Goal: Task Accomplishment & Management: Manage account settings

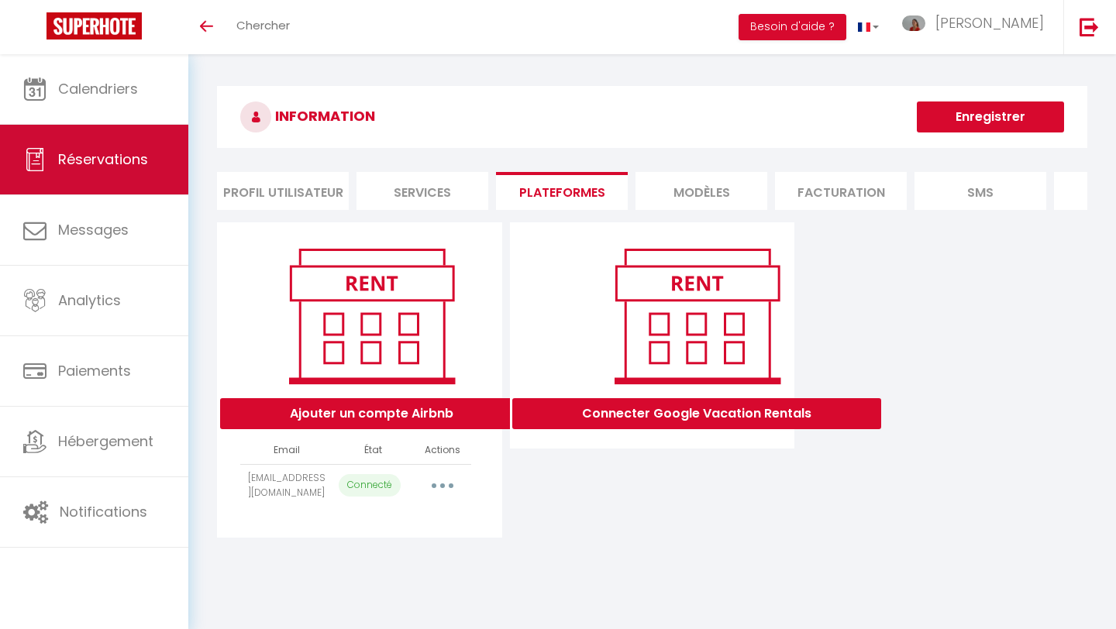
click at [119, 167] on span "Réservations" at bounding box center [103, 159] width 90 height 19
select select "not_cancelled"
select select
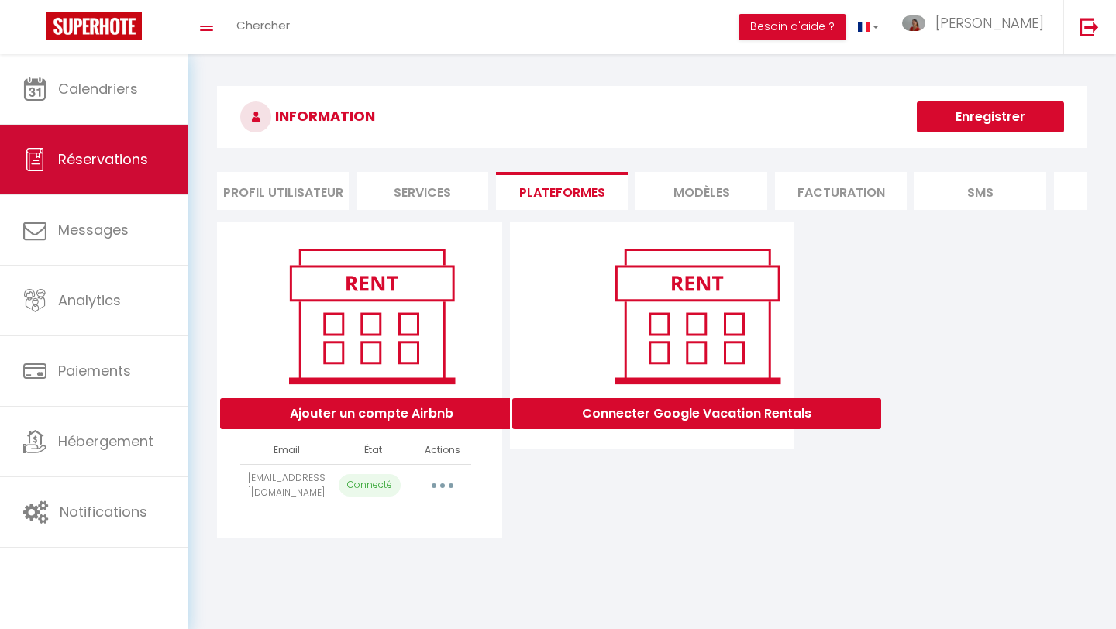
select select
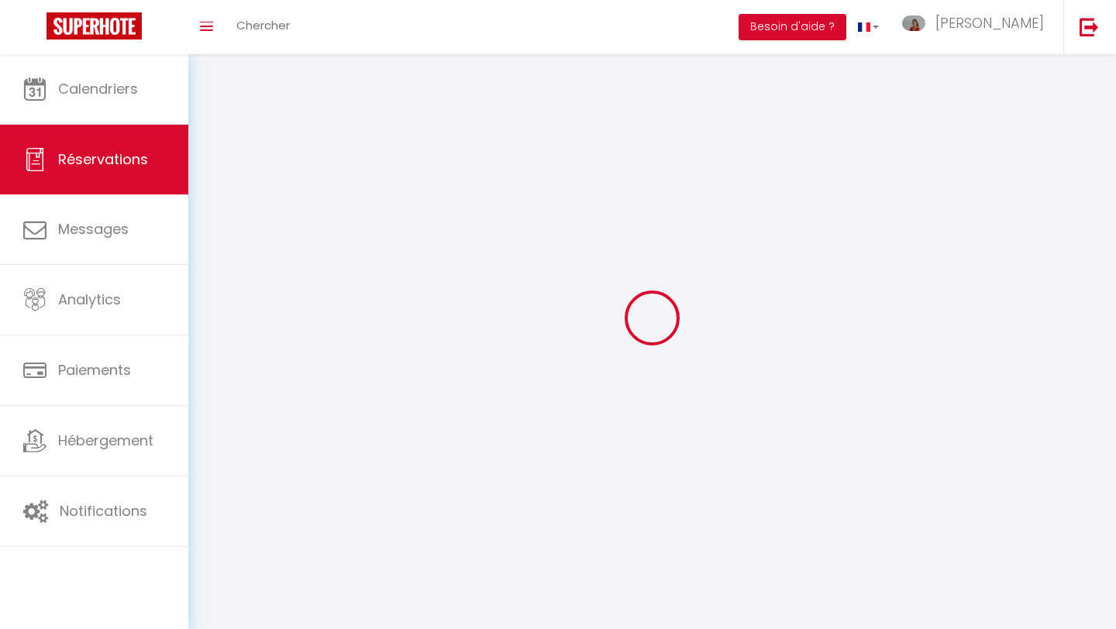
select select
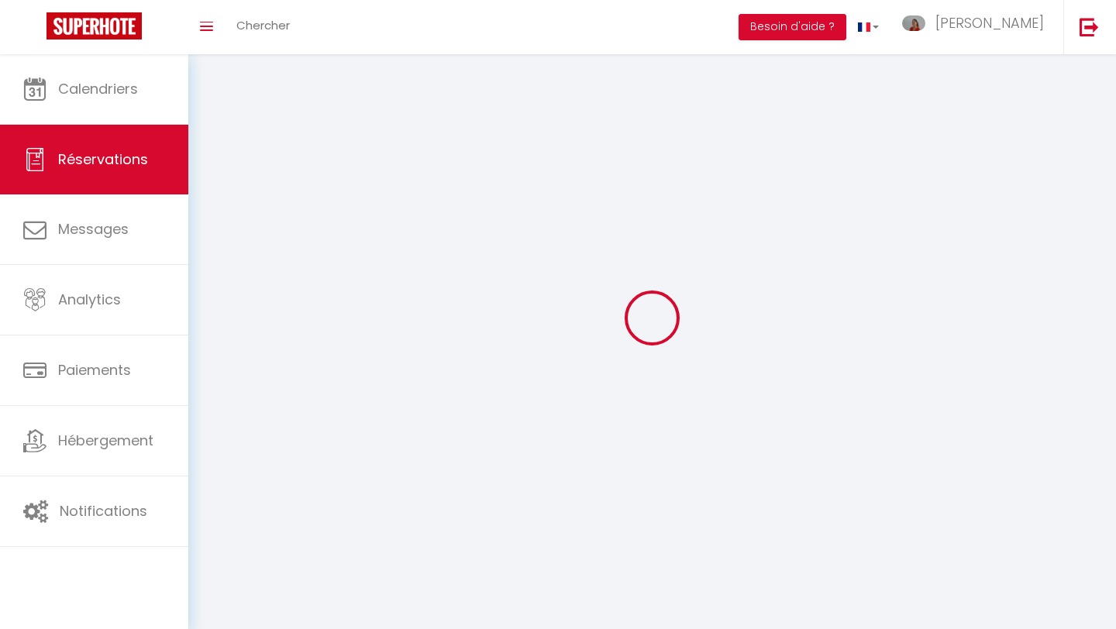
select select
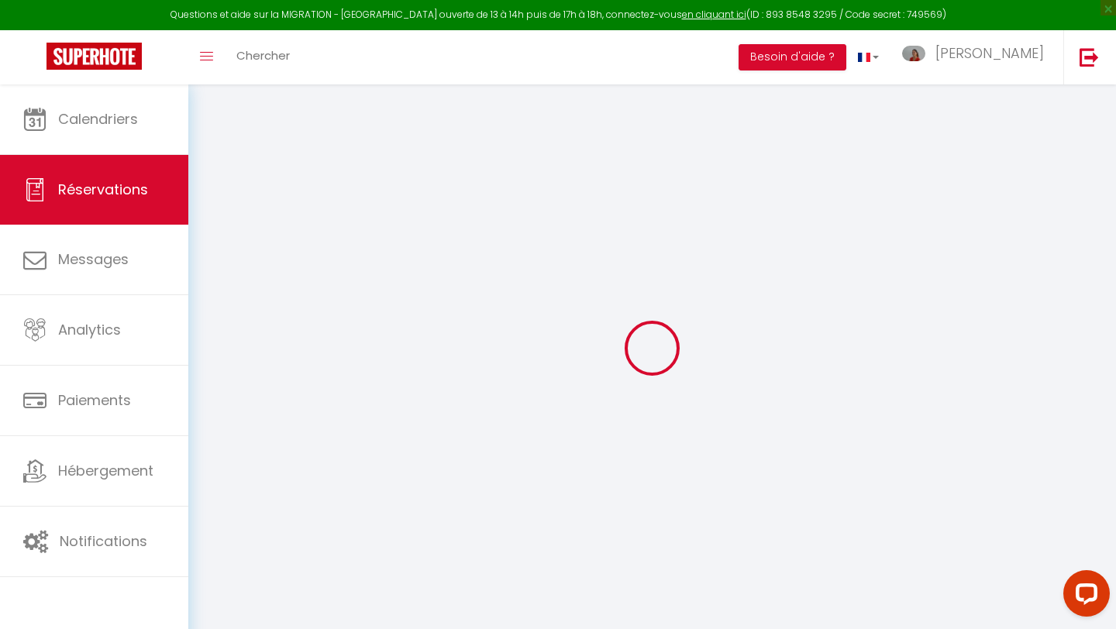
select select
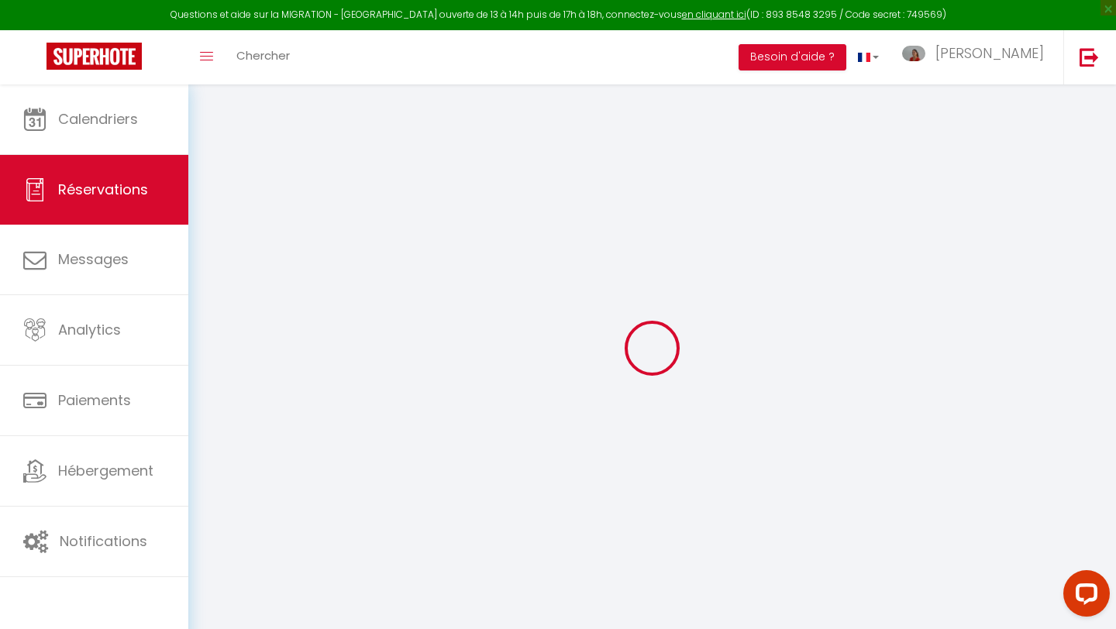
select select
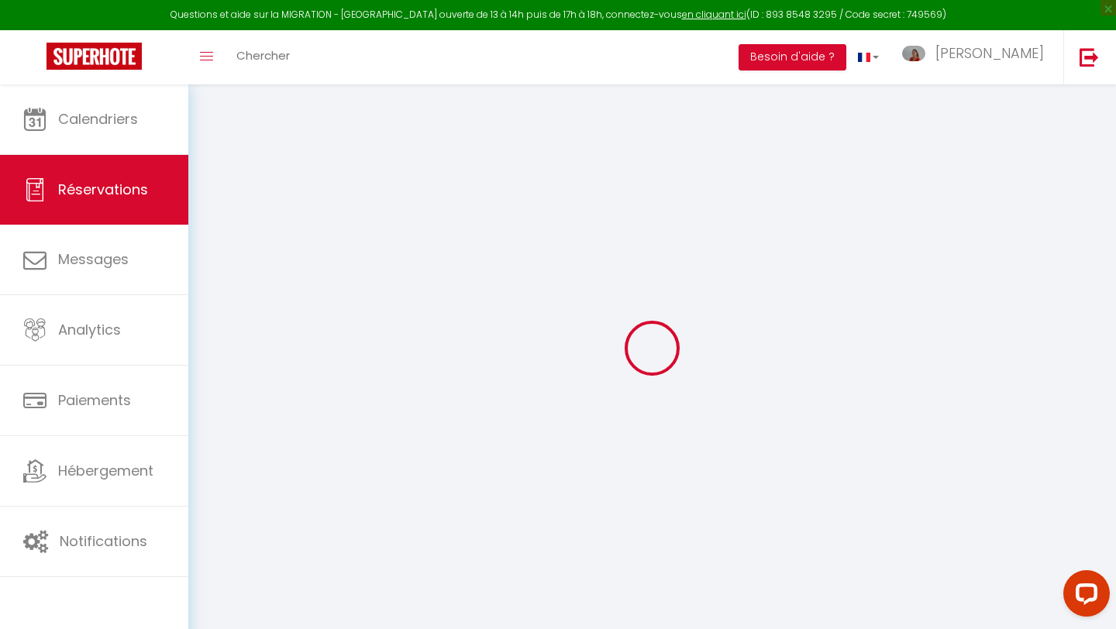
select select
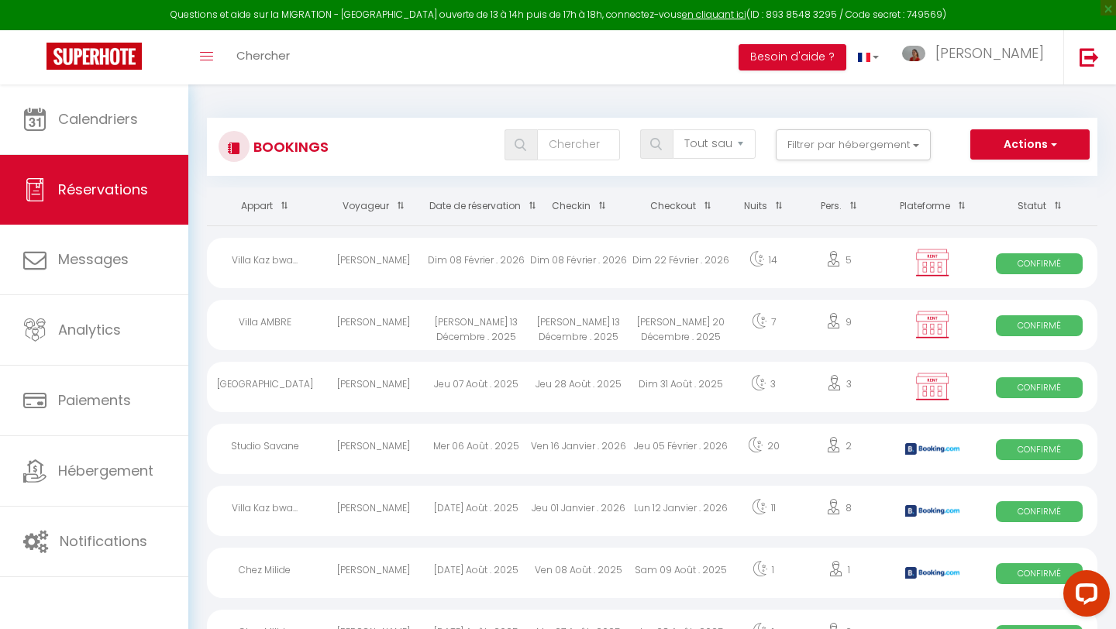
click at [568, 386] on div "Jeu 28 Août . 2025" at bounding box center [579, 387] width 102 height 50
select select "OK"
select select "0"
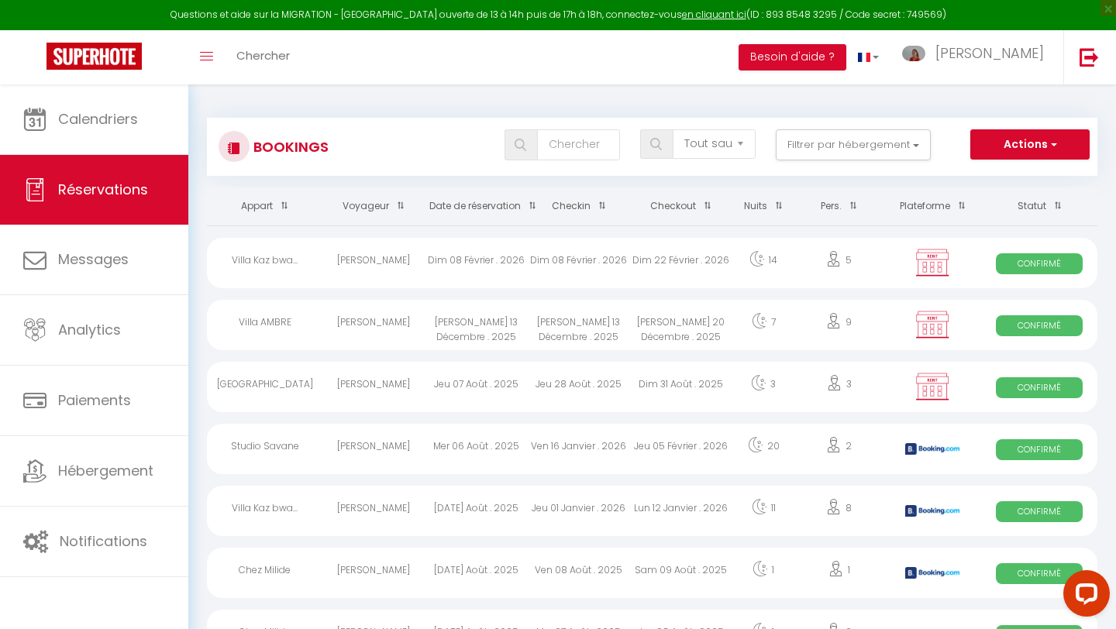
select select "1"
select select
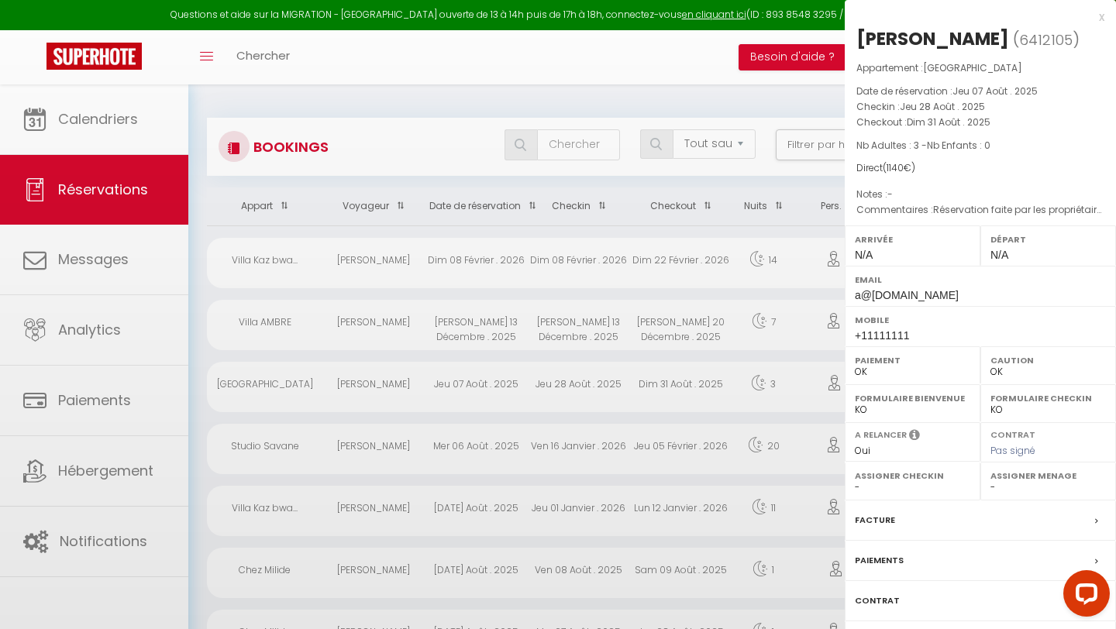
select select "47566"
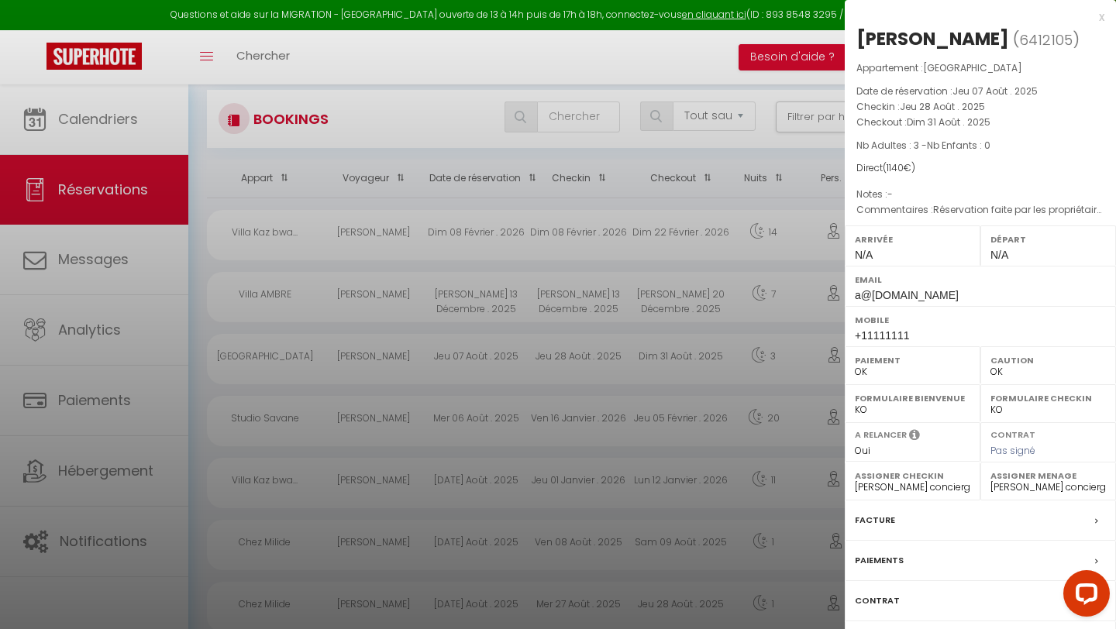
scroll to position [64, 0]
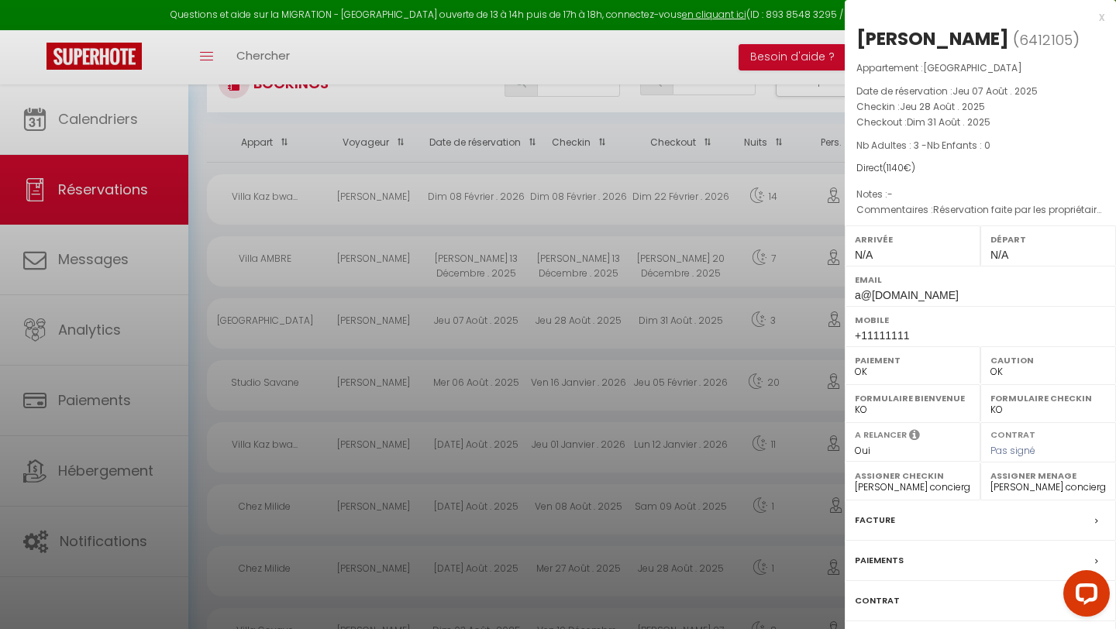
click at [879, 560] on label "Paiements" at bounding box center [879, 561] width 49 height 16
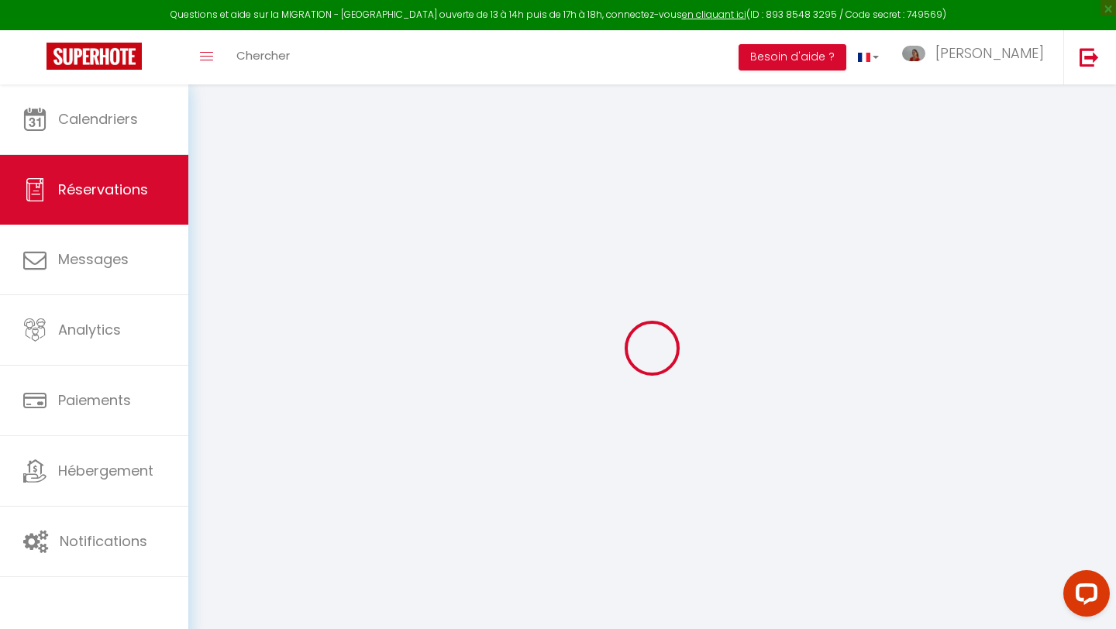
select select
checkbox input "false"
type textarea "Réservation faite par les propriétaires"
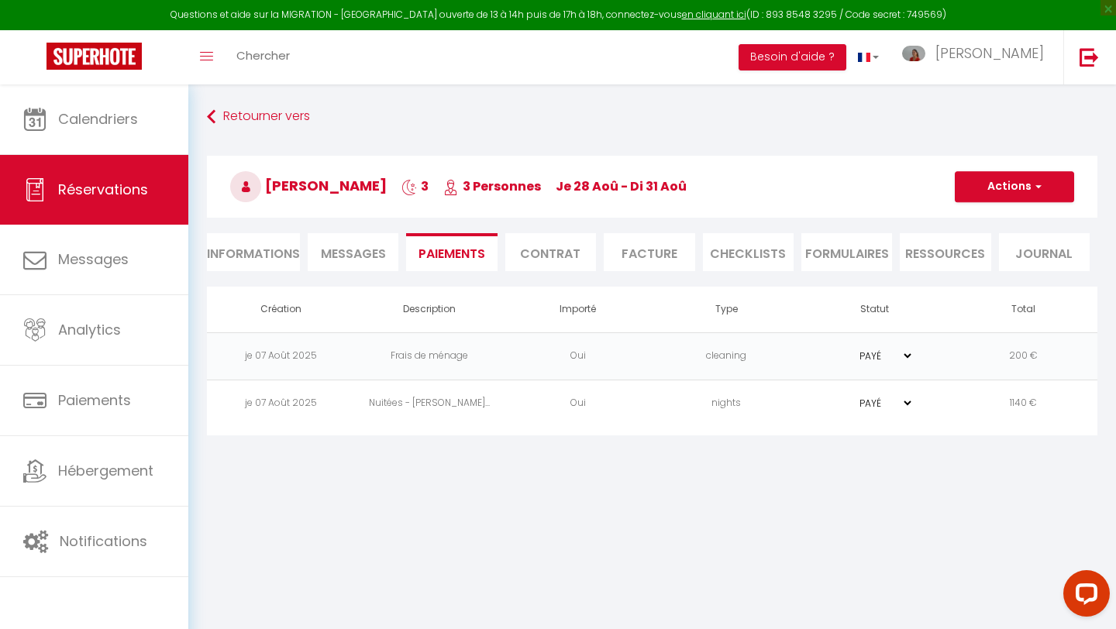
click at [250, 262] on li "Informations" at bounding box center [253, 252] width 93 height 38
select select
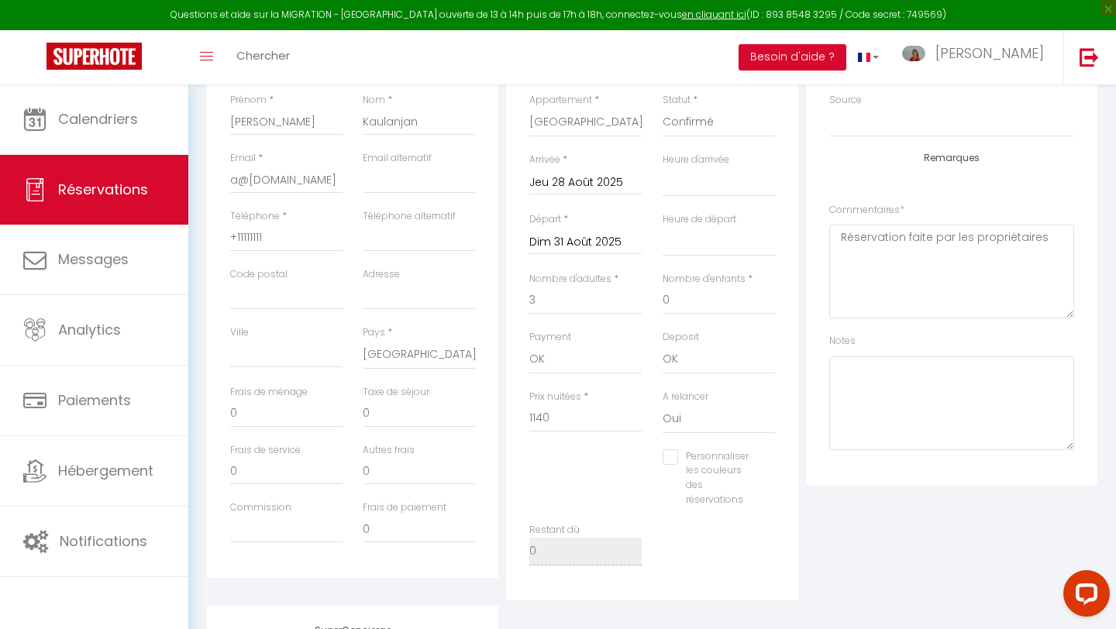
scroll to position [281, 0]
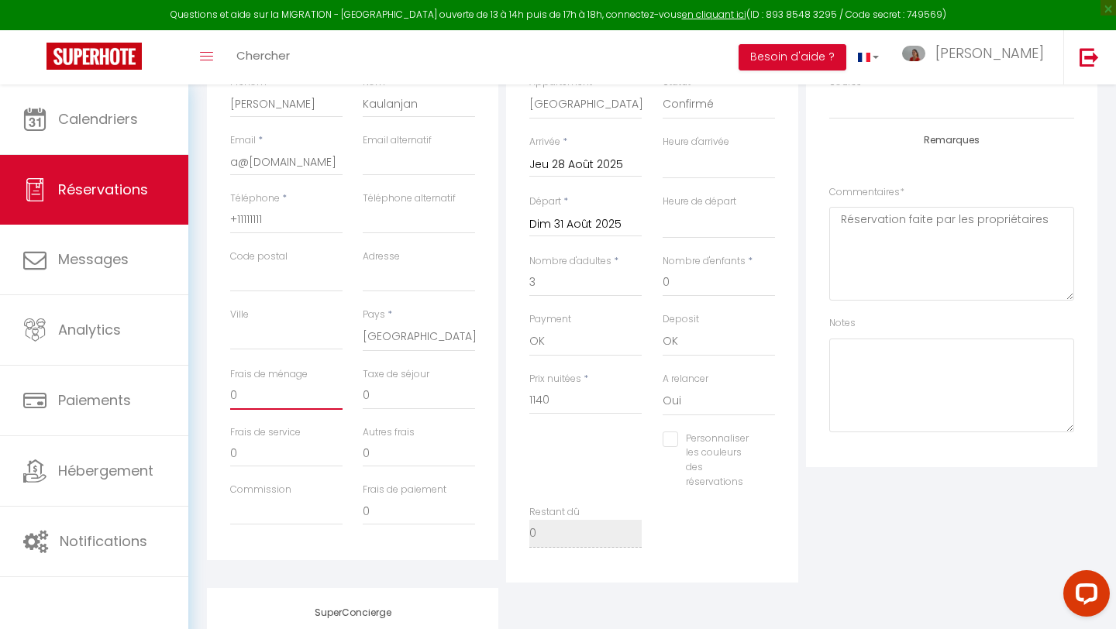
click at [236, 396] on input "0" at bounding box center [286, 396] width 112 height 28
select select
checkbox input "false"
type input "2"
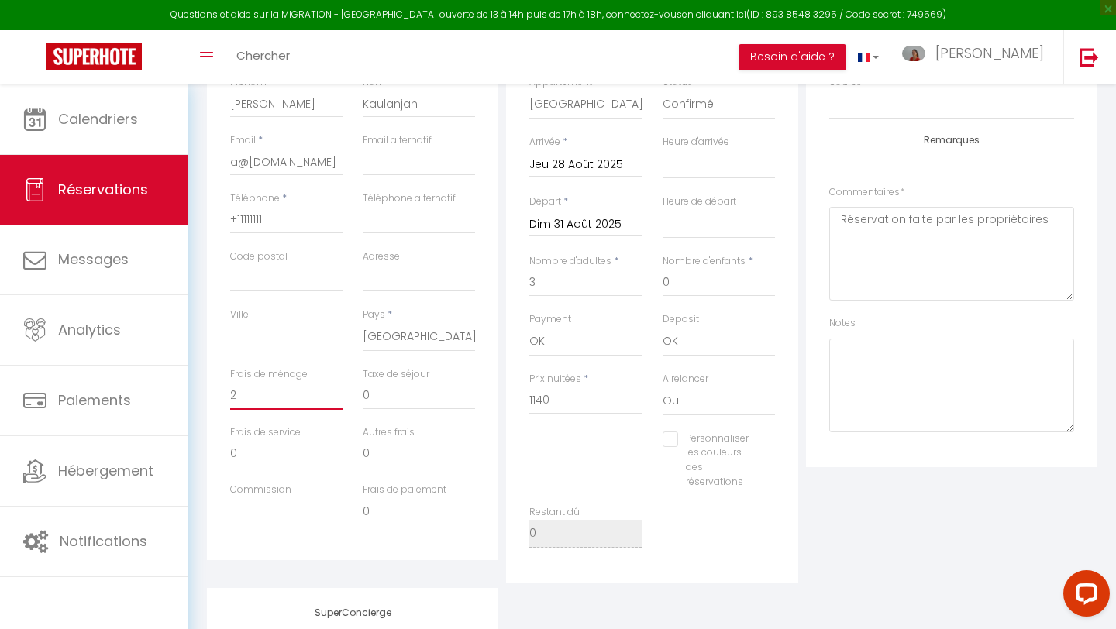
select select
checkbox input "false"
type input "20"
select select
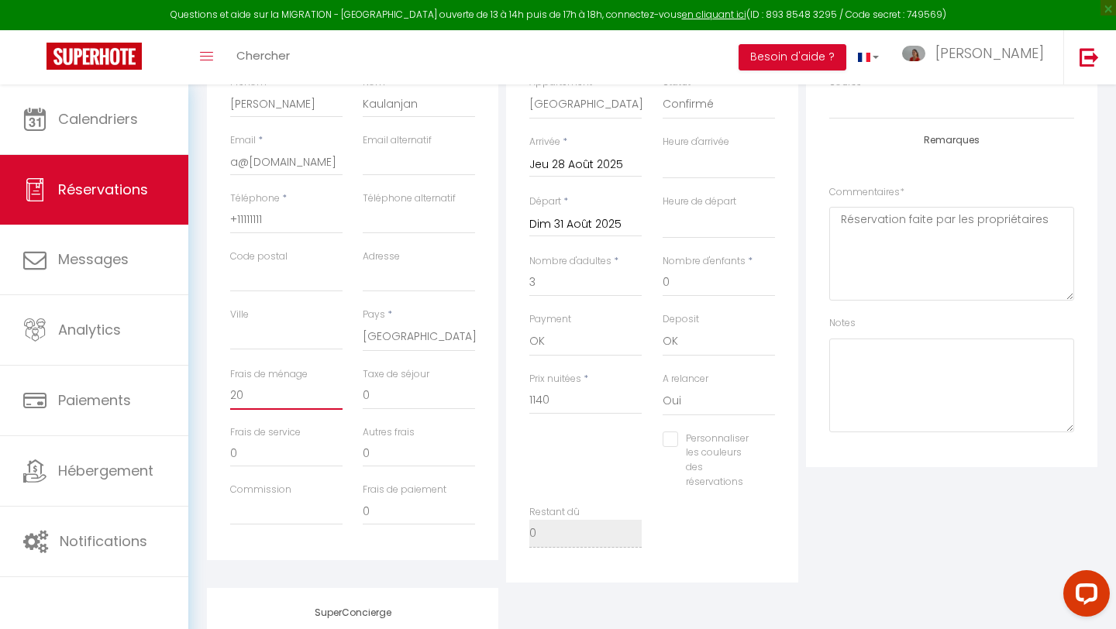
select select
checkbox input "false"
type input "200"
select select
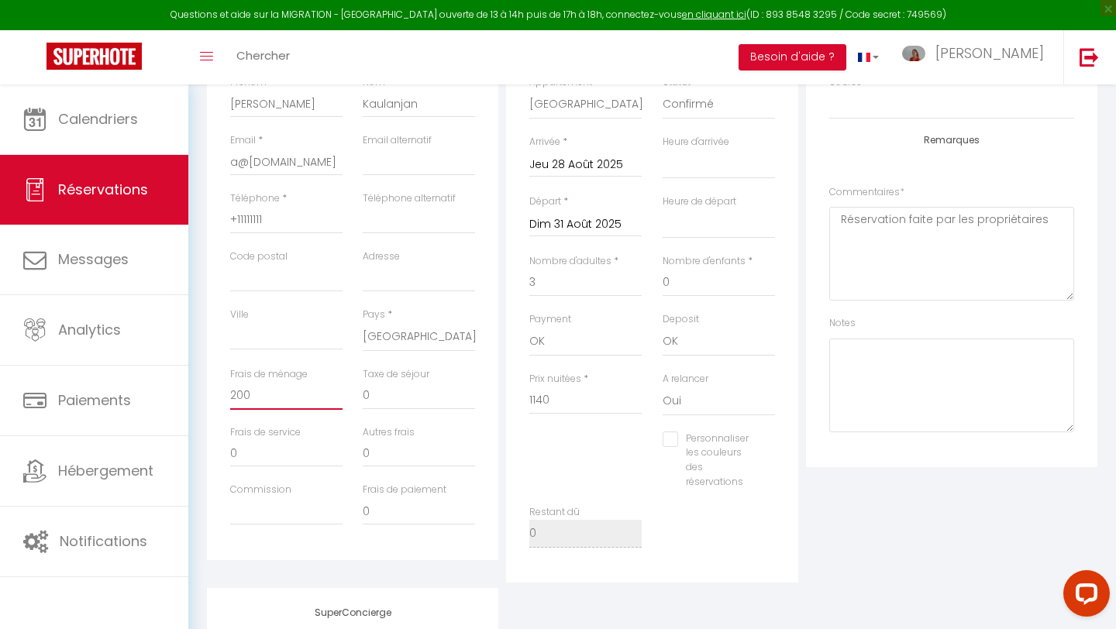
checkbox input "false"
type input "200"
click at [945, 504] on div "Plateformes Source Direct [DOMAIN_NAME] [DOMAIN_NAME] Chalet montagne Expedia G…" at bounding box center [951, 294] width 299 height 577
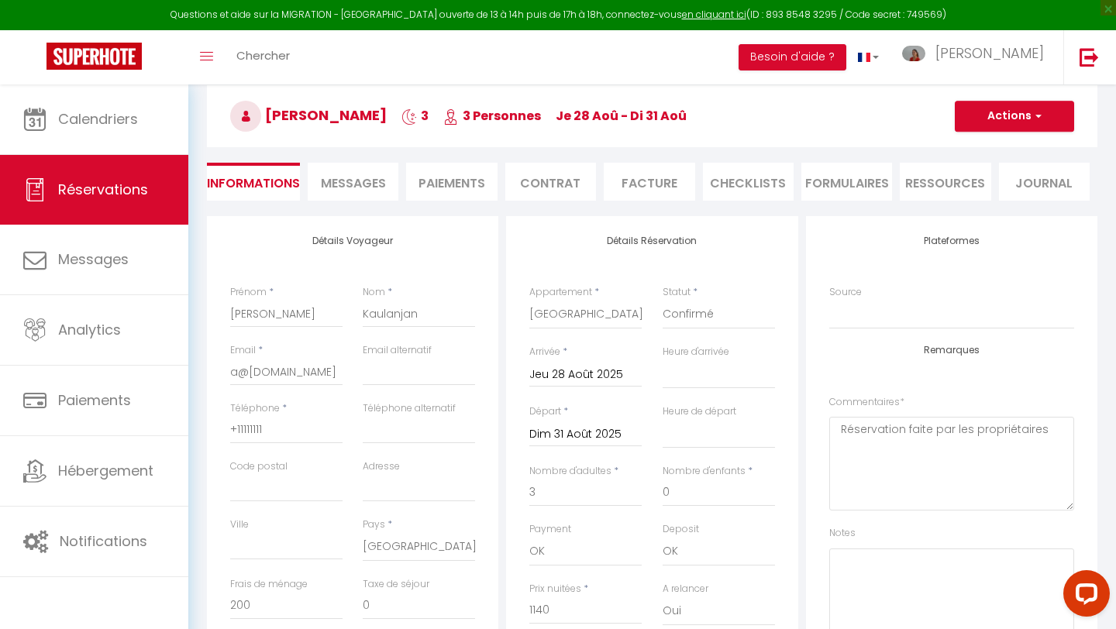
scroll to position [0, 0]
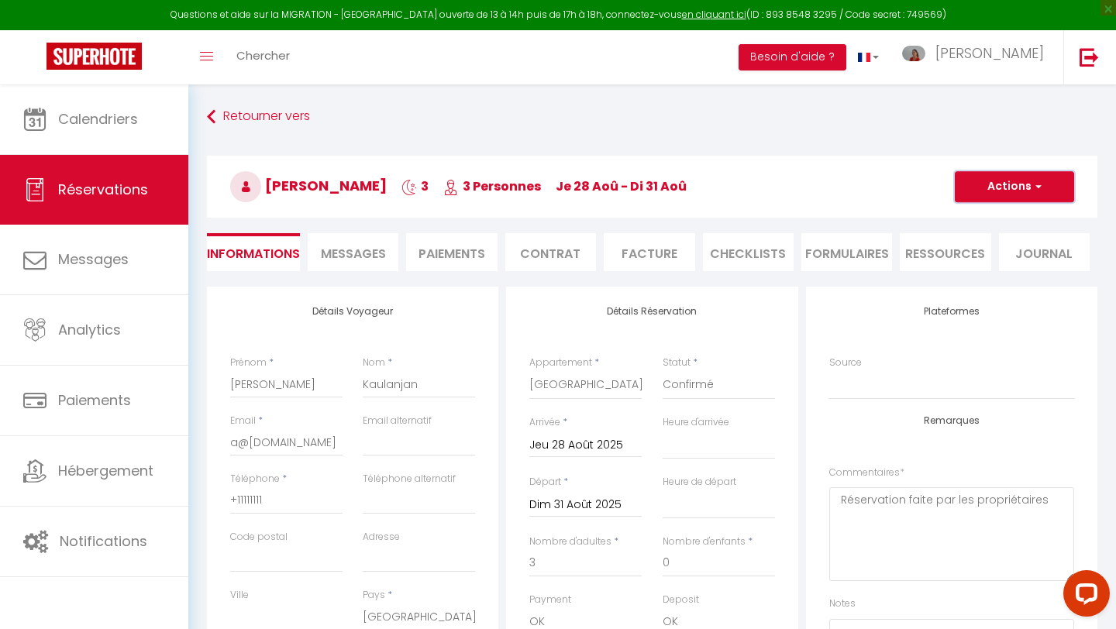
click at [998, 194] on button "Actions" at bounding box center [1014, 186] width 119 height 31
click at [982, 216] on link "Enregistrer" at bounding box center [999, 221] width 122 height 20
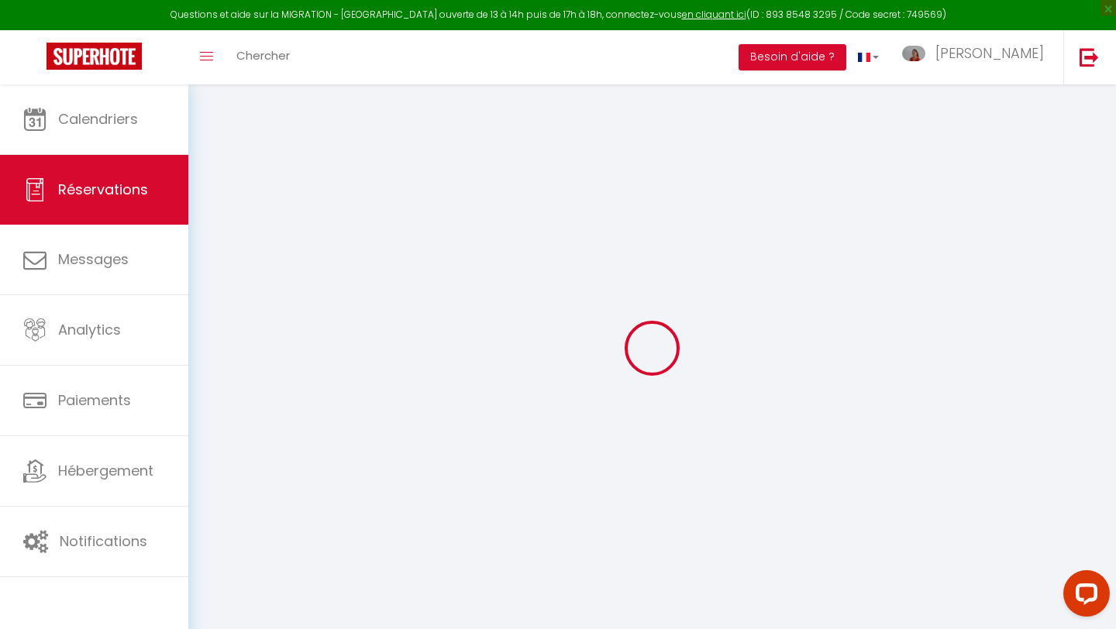
select select "not_cancelled"
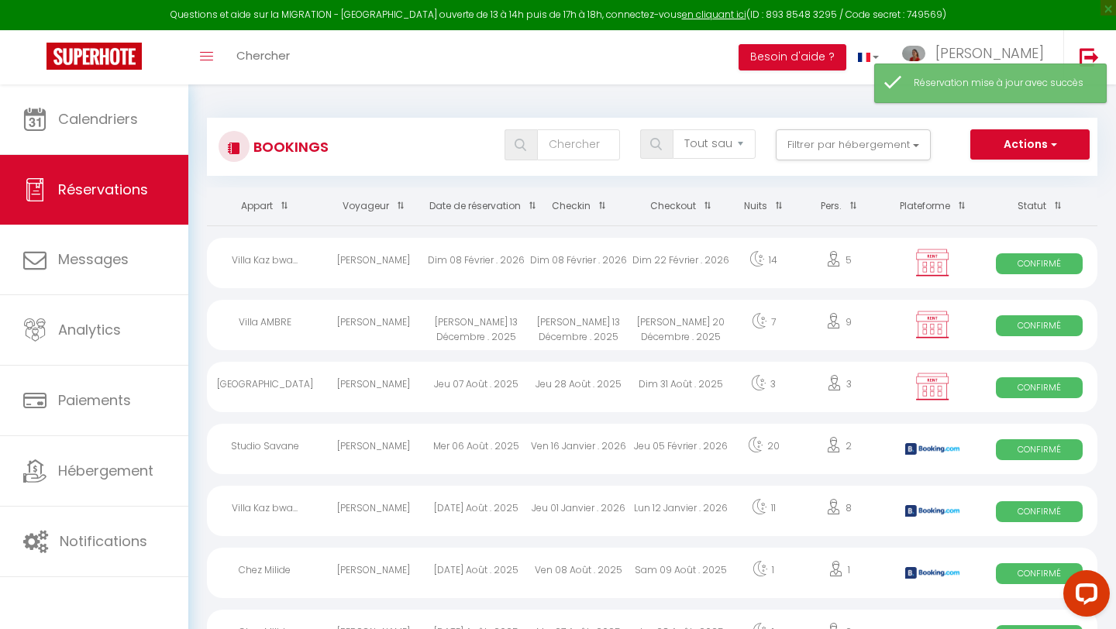
scroll to position [24, 0]
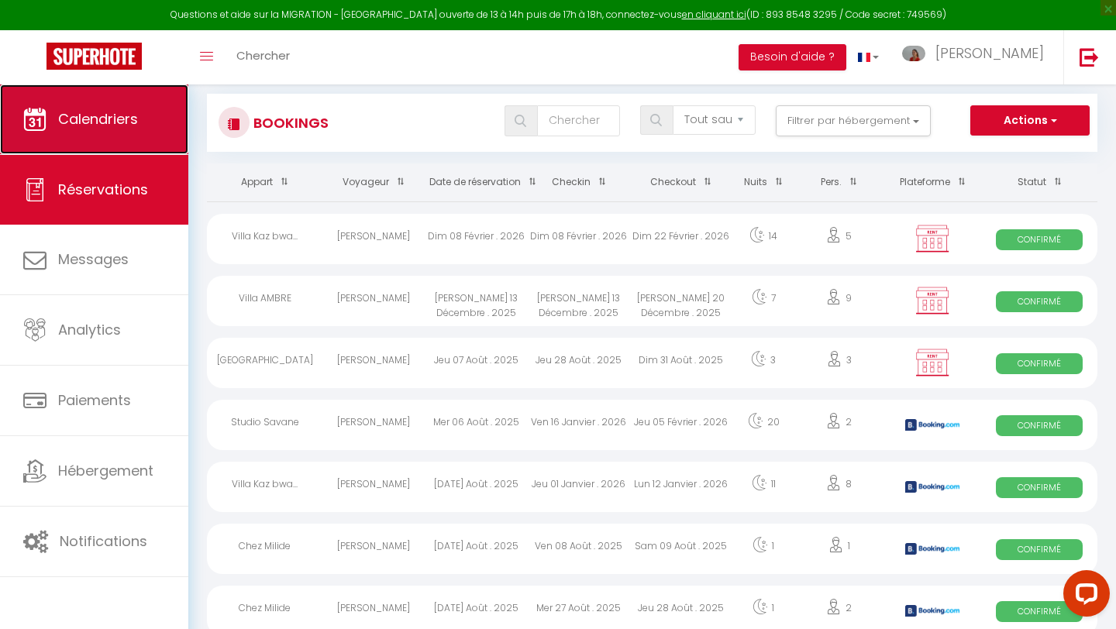
click at [112, 124] on span "Calendriers" at bounding box center [98, 118] width 80 height 19
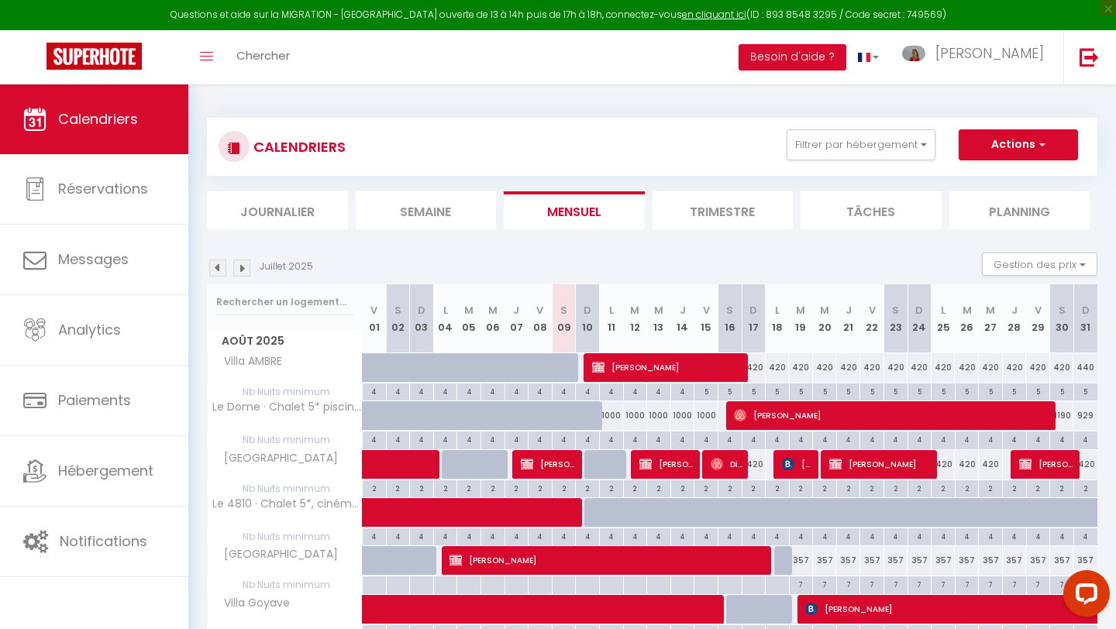
scroll to position [34, 0]
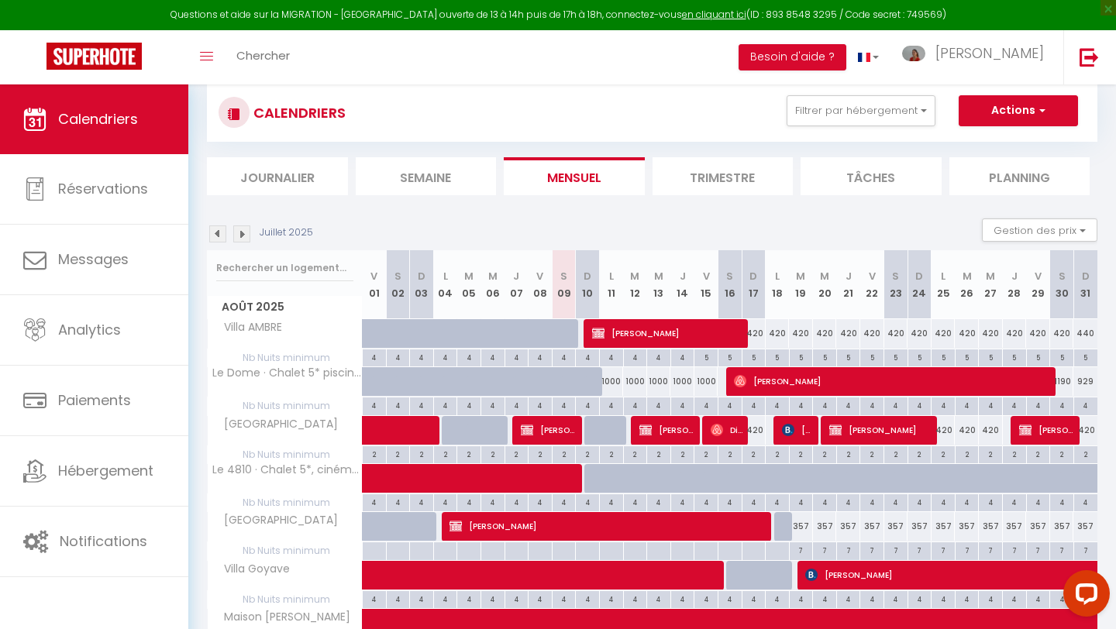
click at [754, 336] on div "420" at bounding box center [754, 333] width 24 height 29
type input "420"
select select "1"
type input "Dim 17 Août 2025"
type input "Lun 18 Août 2025"
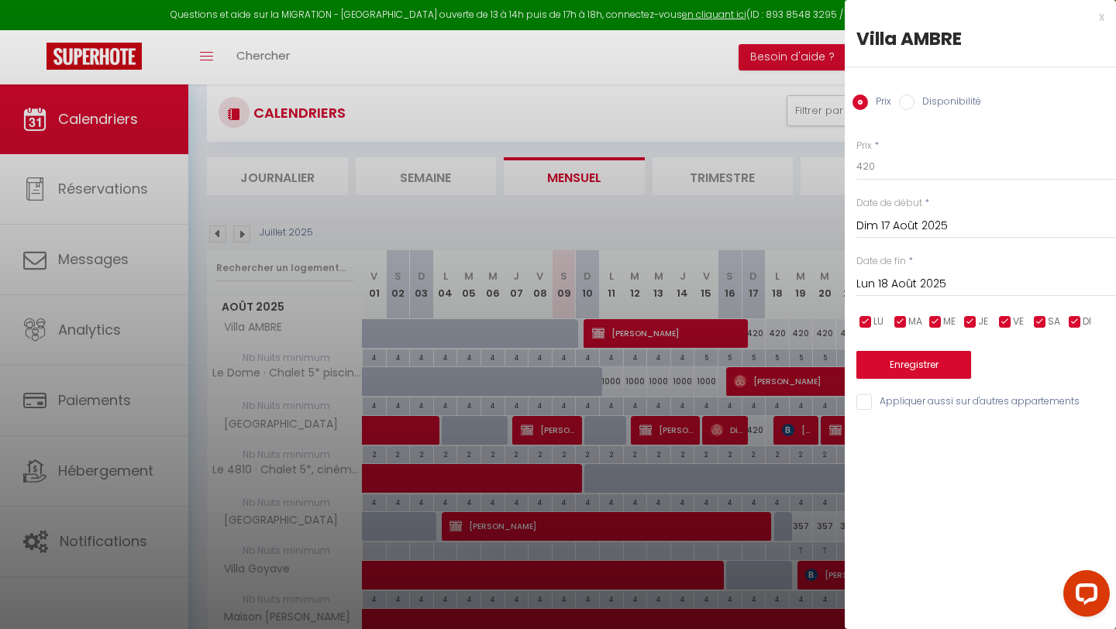
click at [901, 99] on input "Disponibilité" at bounding box center [907, 103] width 16 height 16
radio input "true"
radio input "false"
click at [901, 289] on input "Lun 18 Août 2025" at bounding box center [986, 286] width 260 height 20
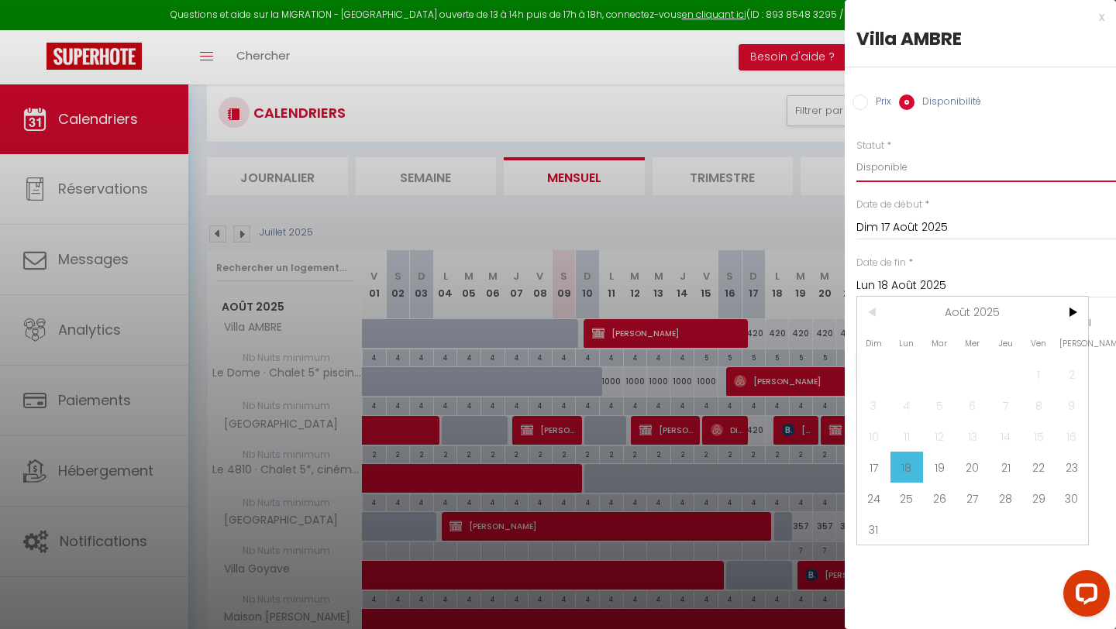
click at [889, 172] on select "Disponible Indisponible" at bounding box center [986, 167] width 260 height 29
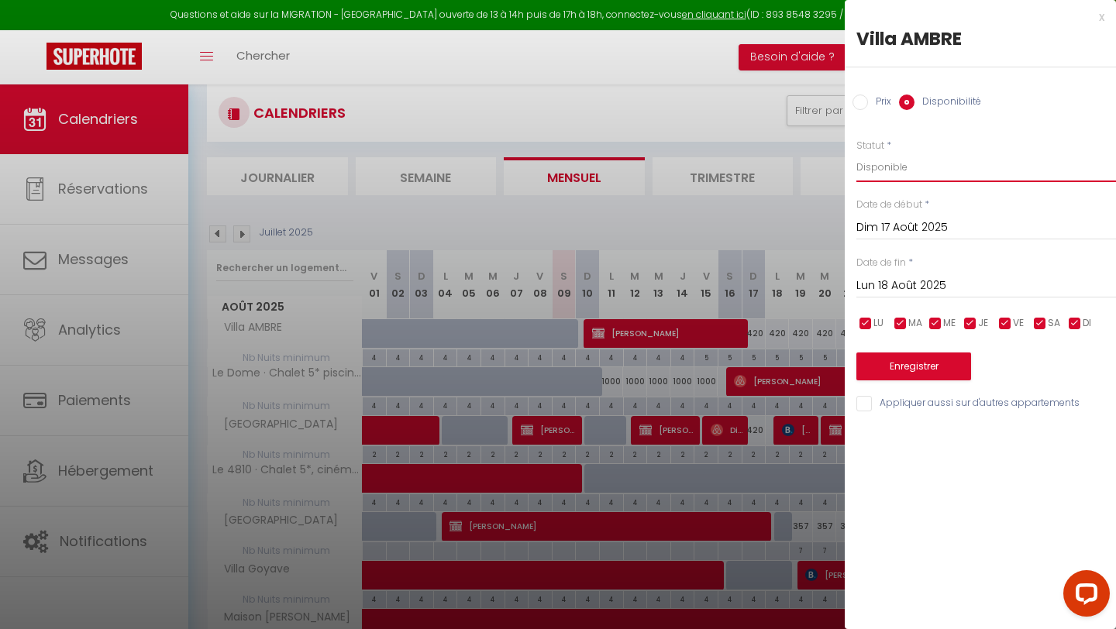
select select "0"
click at [890, 368] on button "Enregistrer" at bounding box center [913, 367] width 115 height 28
type input "[PERSON_NAME] 16 Août 2025"
type input "Dim 17 Août 2025"
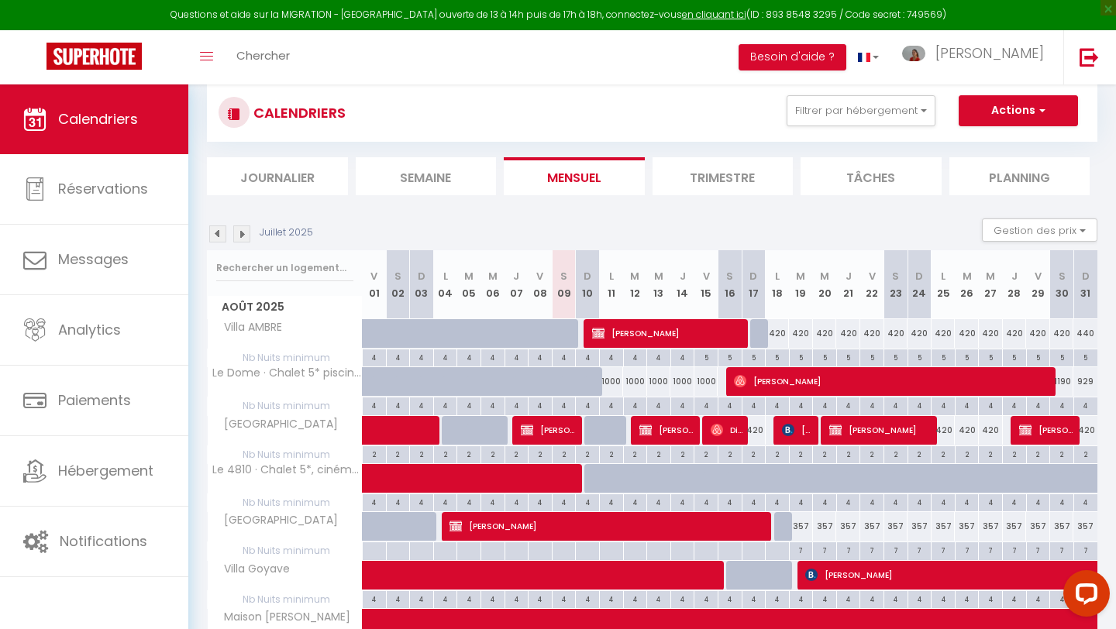
click at [782, 332] on div "420" at bounding box center [778, 333] width 24 height 29
type input "420"
select select "1"
type input "Lun 18 Août 2025"
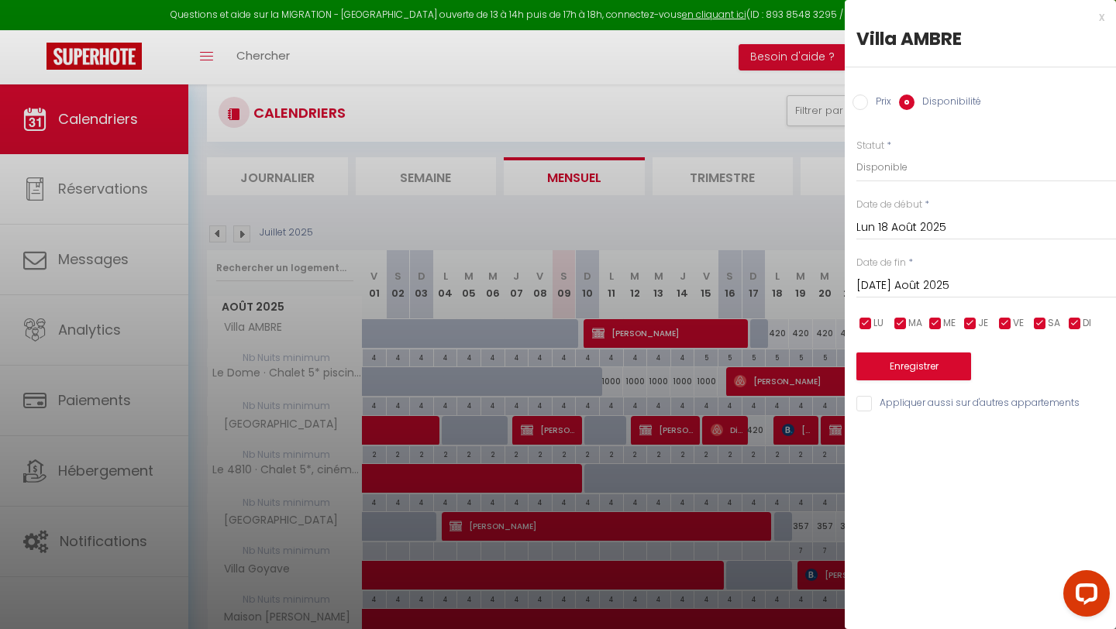
click at [905, 283] on input "[DATE] Août 2025" at bounding box center [986, 286] width 260 height 20
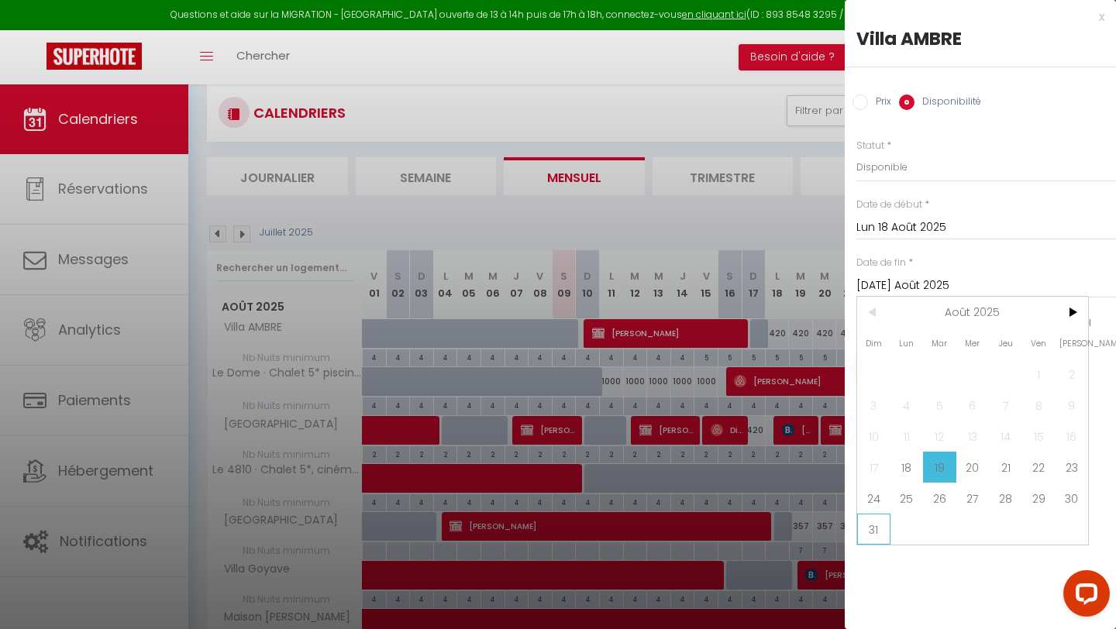
click at [876, 532] on span "31" at bounding box center [873, 529] width 33 height 31
type input "Dim 31 Août 2025"
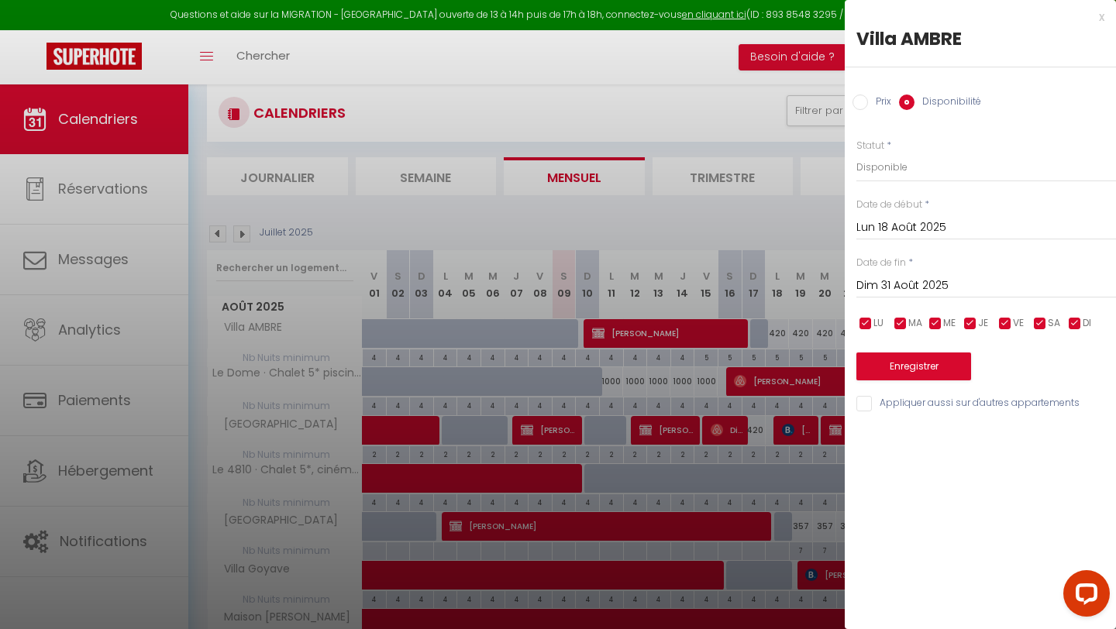
click at [860, 102] on input "Prix" at bounding box center [861, 103] width 16 height 16
radio input "true"
radio input "false"
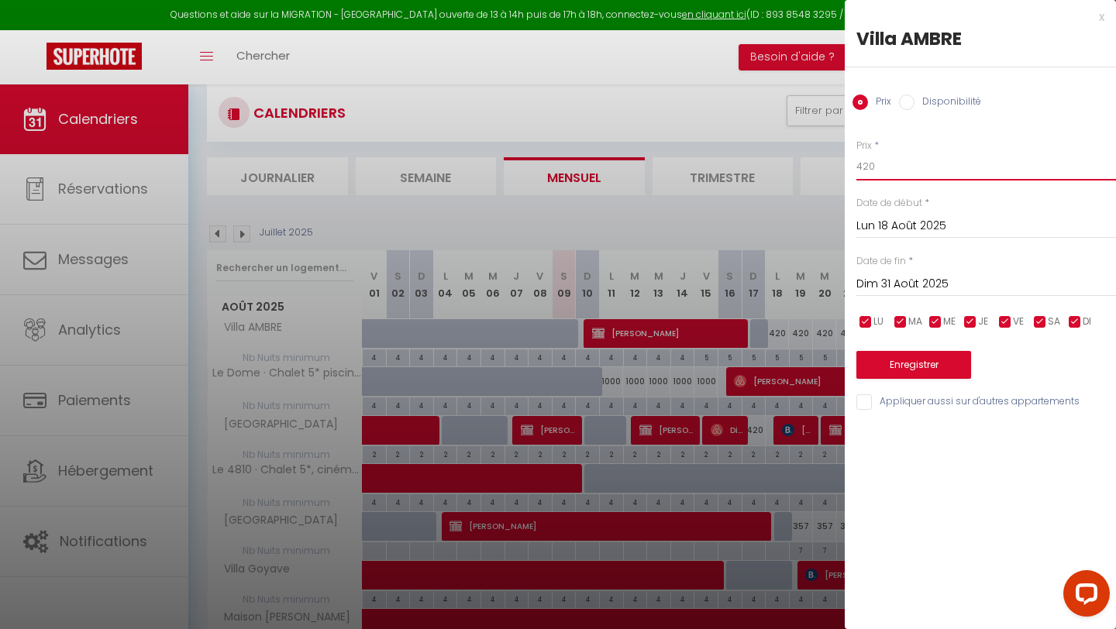
drag, startPoint x: 880, startPoint y: 164, endPoint x: 842, endPoint y: 164, distance: 38.8
click at [842, 164] on body "Questions et aide sur la MIGRATION - [GEOGRAPHIC_DATA] ouverte de 13 à 14h puis…" at bounding box center [558, 477] width 1116 height 855
type input "500"
click at [905, 363] on button "Enregistrer" at bounding box center [913, 365] width 115 height 28
type input "Dim 17 Août 2025"
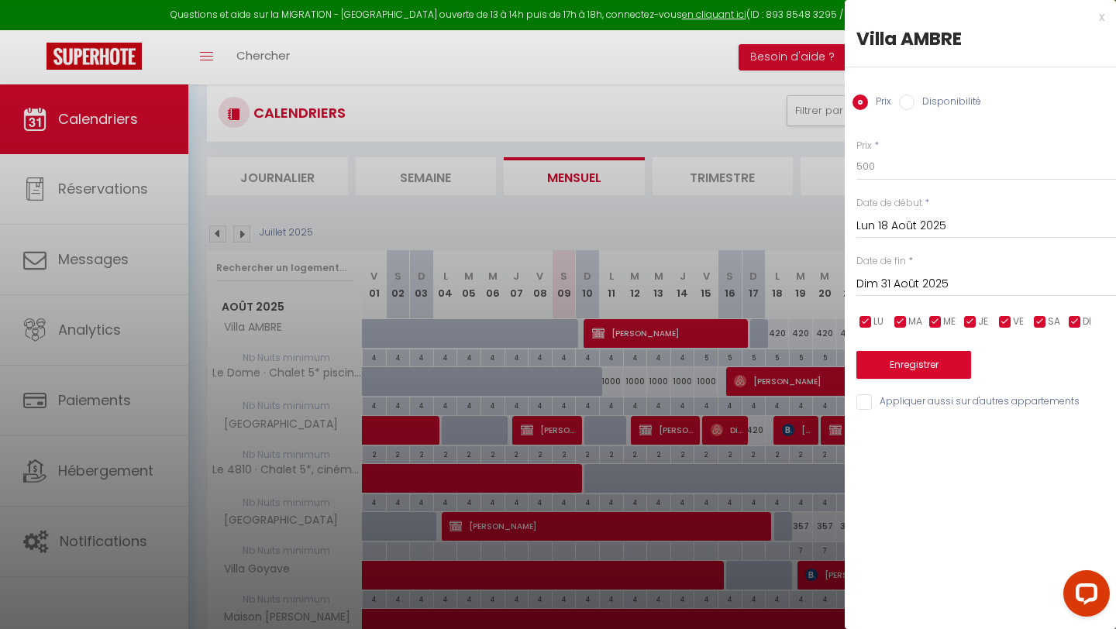
type input "[PERSON_NAME] 30 Août 2025"
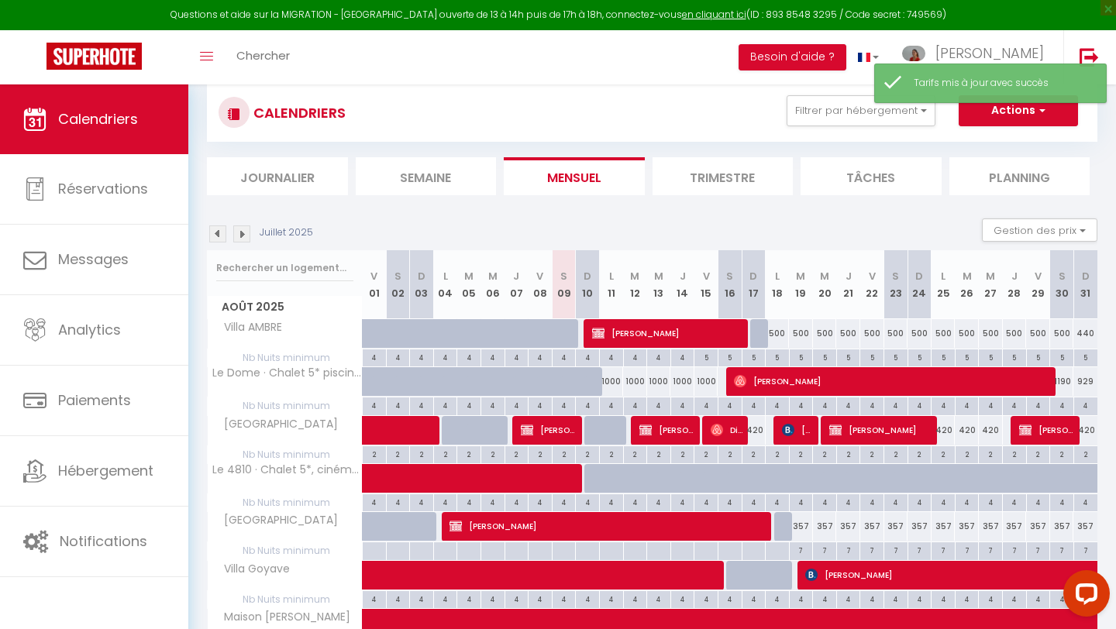
click at [777, 357] on div "5" at bounding box center [777, 357] width 23 height 15
type input "5"
type input "Lun 18 Août 2025"
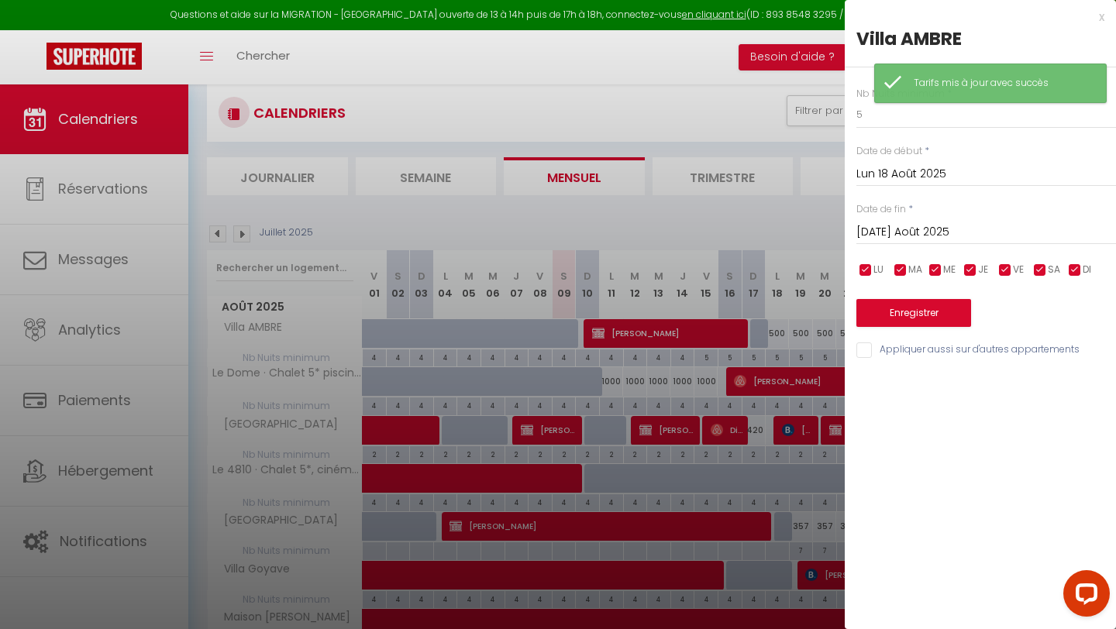
click at [928, 228] on input "[DATE] Août 2025" at bounding box center [986, 232] width 260 height 20
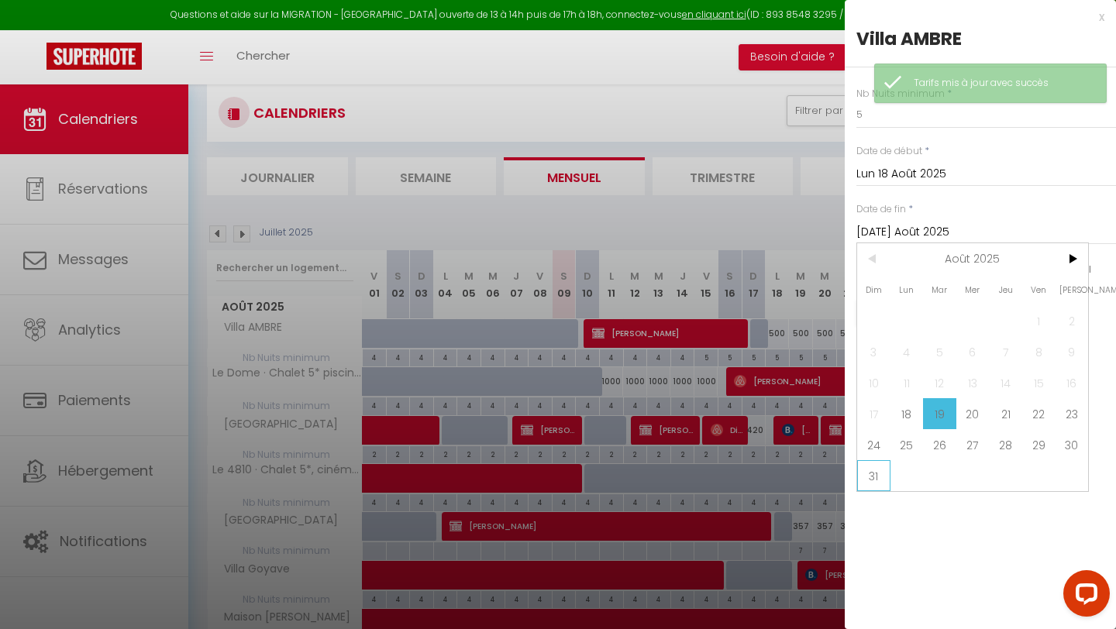
click at [871, 477] on span "31" at bounding box center [873, 475] width 33 height 31
type input "Dim 31 Août 2025"
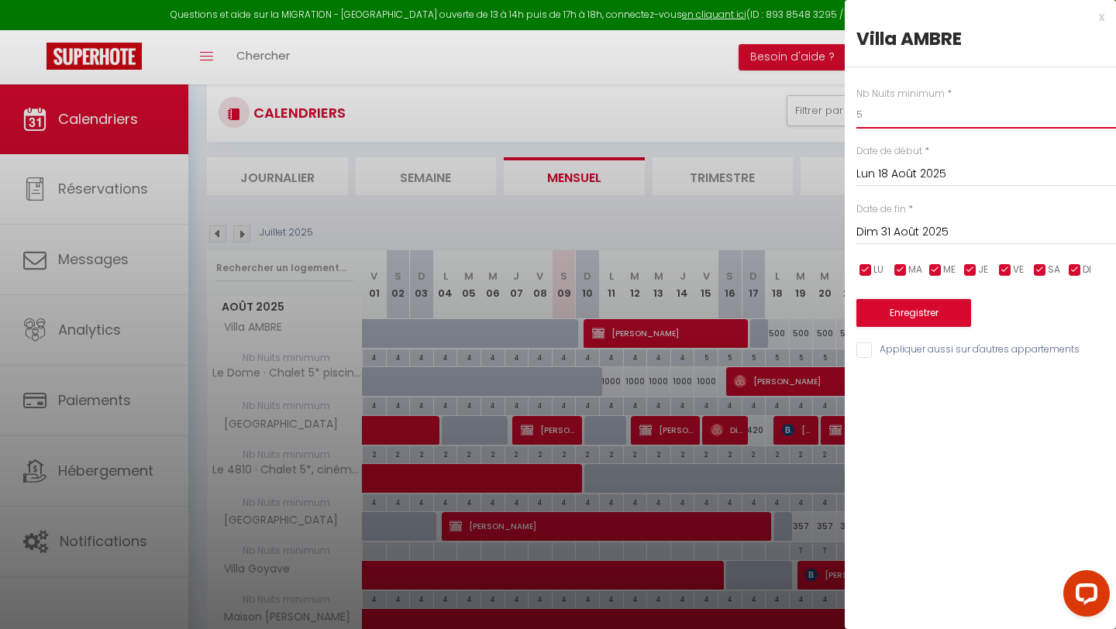
drag, startPoint x: 867, startPoint y: 112, endPoint x: 845, endPoint y: 112, distance: 22.5
click at [845, 112] on div "Nb Nuits minimum * 5 Date de début * Lun 18 Août 2025 < Août 2025 > Dim Lun Mar…" at bounding box center [980, 213] width 271 height 293
type input "4"
click at [914, 309] on button "Enregistrer" at bounding box center [913, 313] width 115 height 28
type input "Dim 17 Août 2025"
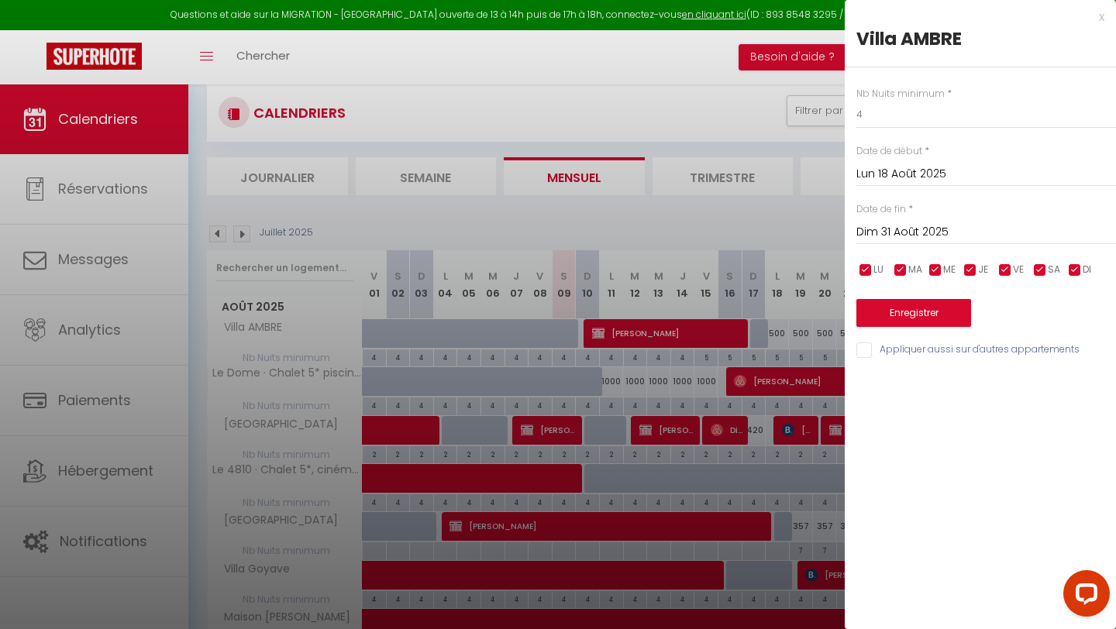
type input "[PERSON_NAME] 30 Août 2025"
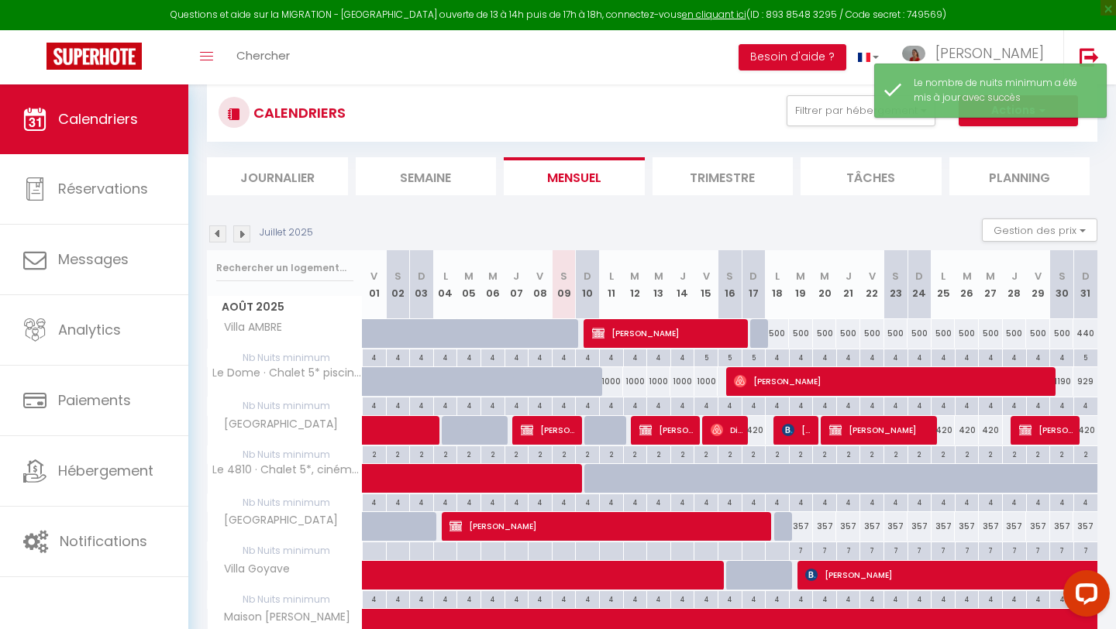
click at [1088, 333] on div "440" at bounding box center [1085, 333] width 24 height 29
type input "440"
type input "Dim 31 Août 2025"
type input "Lun 01 Septembre 2025"
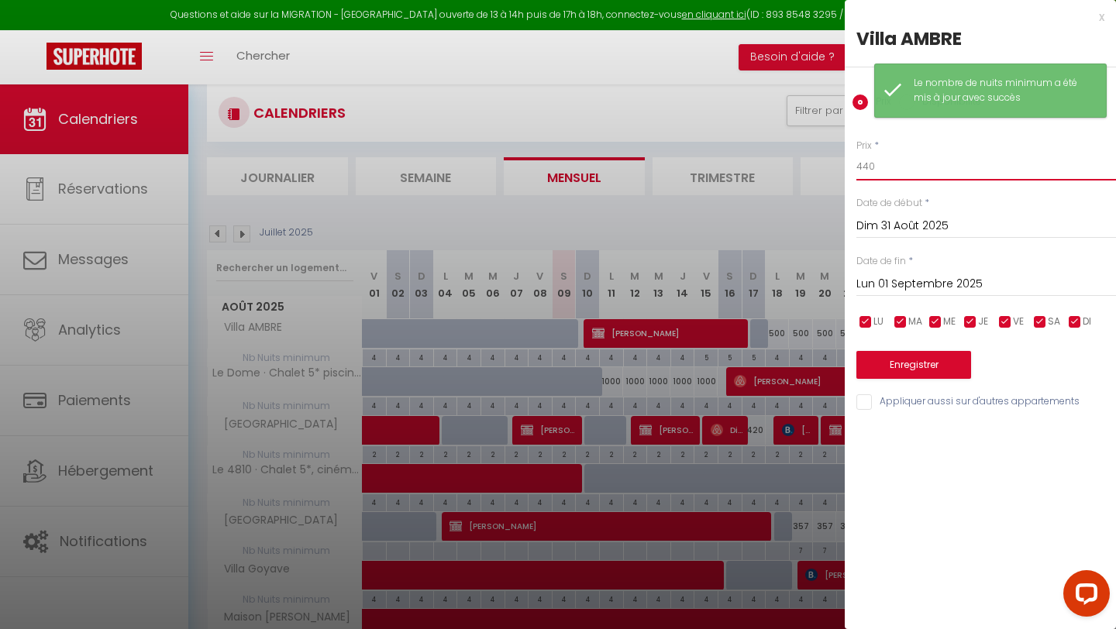
drag, startPoint x: 872, startPoint y: 168, endPoint x: 844, endPoint y: 168, distance: 27.9
click at [845, 168] on div "Prix * 440 Statut * Disponible Indisponible Date de début * Dim 31 Août 2025 < …" at bounding box center [980, 265] width 271 height 293
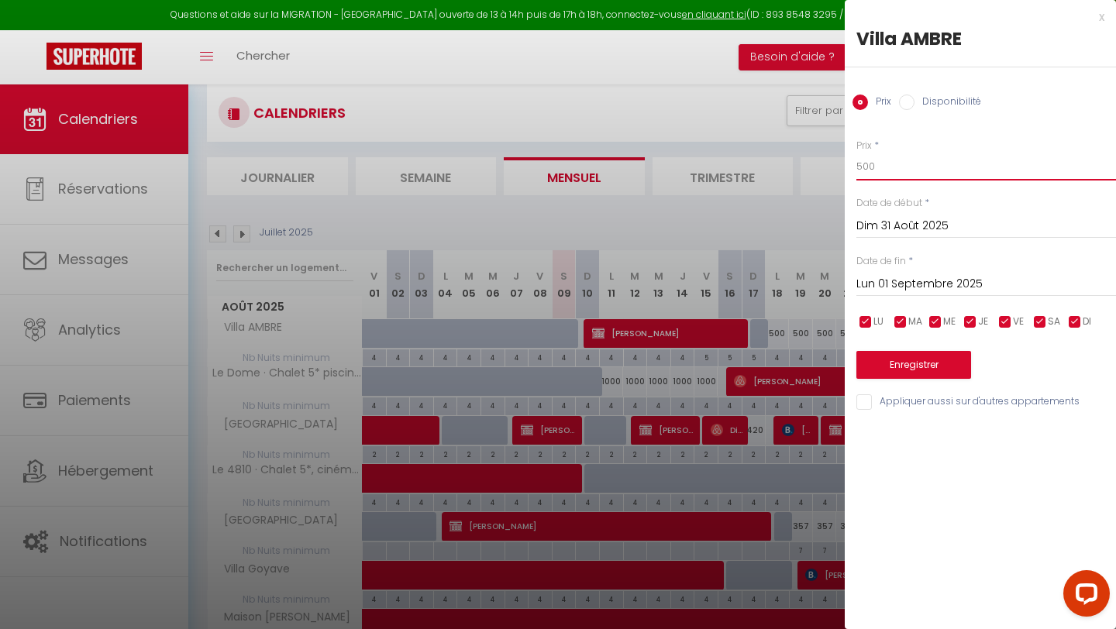
type input "500"
click at [934, 359] on button "Enregistrer" at bounding box center [913, 365] width 115 height 28
type input "[PERSON_NAME] 30 Août 2025"
type input "Dim 31 Août 2025"
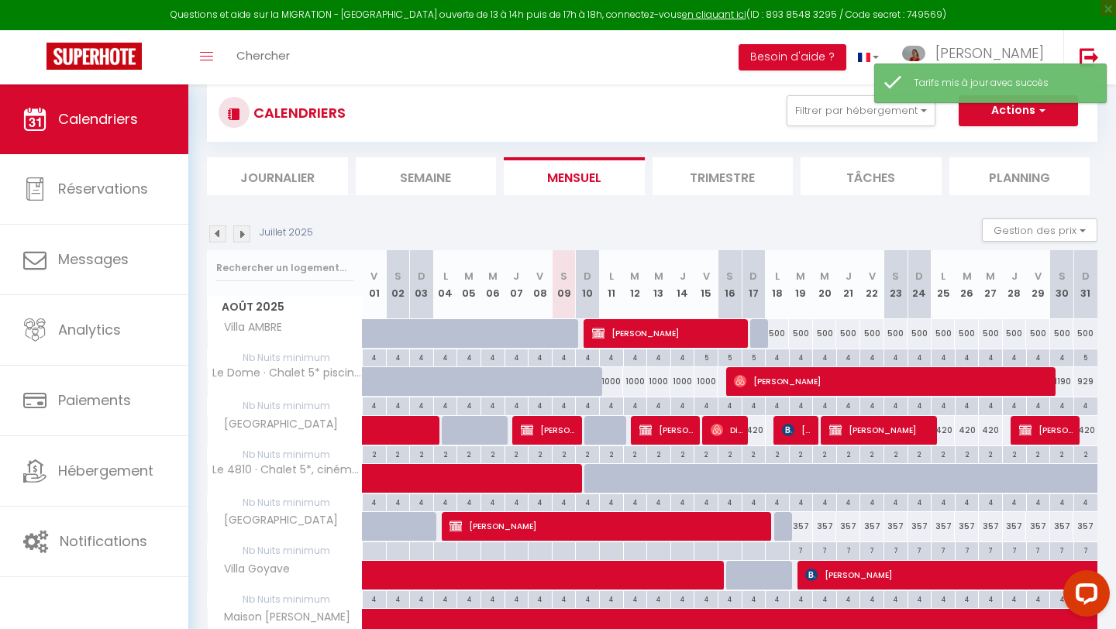
click at [1085, 357] on div "5" at bounding box center [1085, 357] width 23 height 15
type input "5"
type input "Dim 31 Août 2025"
type input "Lun 01 Septembre 2025"
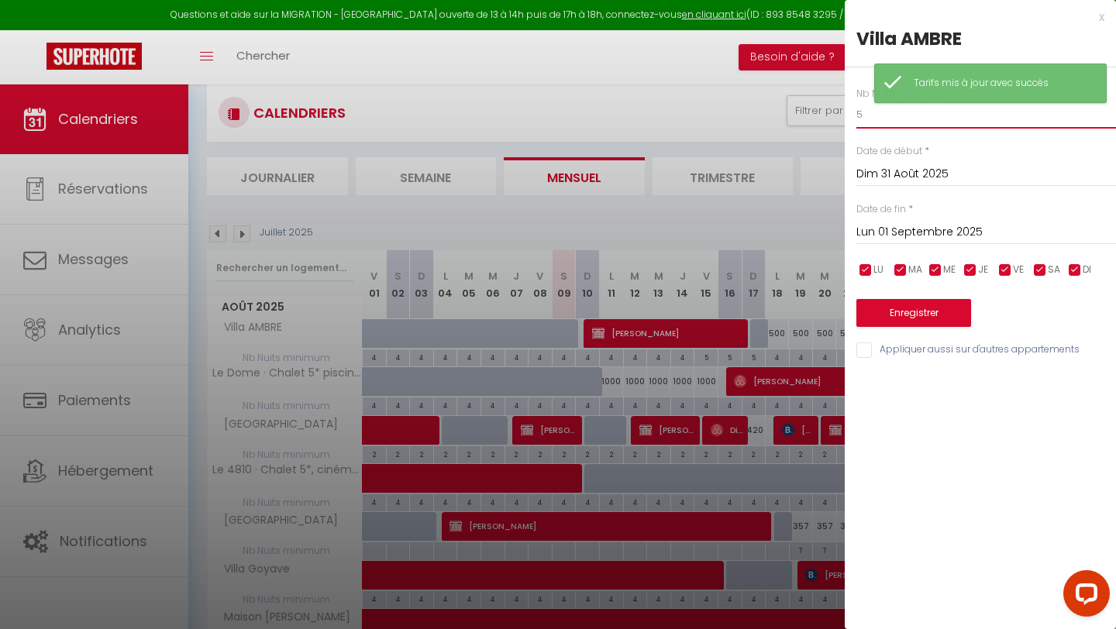
drag, startPoint x: 863, startPoint y: 118, endPoint x: 853, endPoint y: 118, distance: 10.9
click at [853, 118] on div "Nb Nuits minimum * 5 Date de début * Dim 31 Août 2025 < Août 2025 > Dim Lun Mar…" at bounding box center [980, 213] width 271 height 293
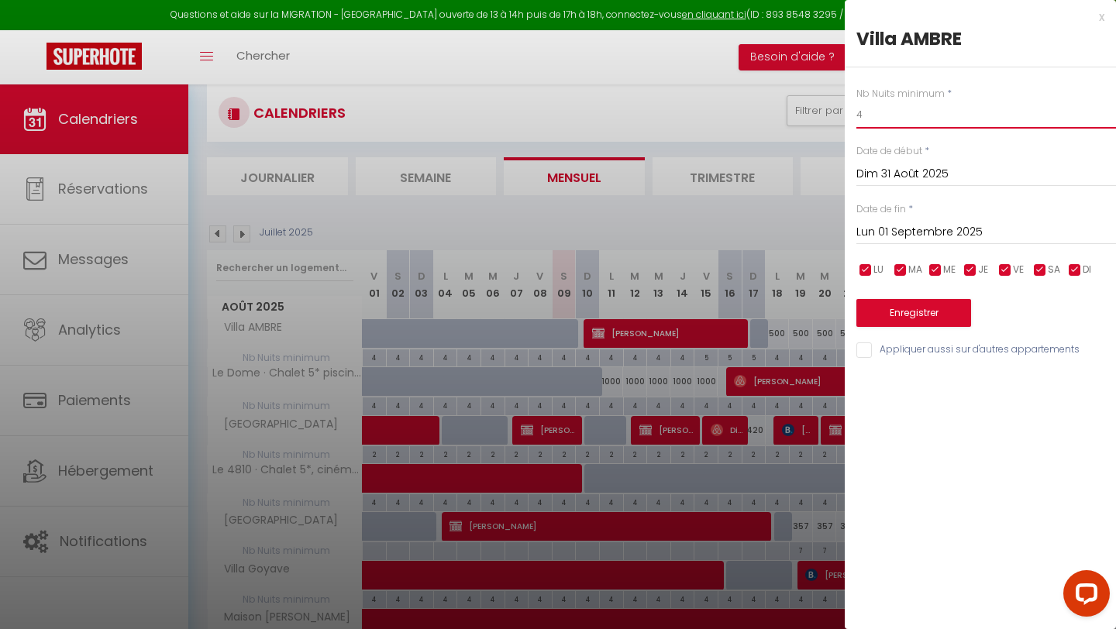
type input "4"
click at [949, 315] on button "Enregistrer" at bounding box center [913, 313] width 115 height 28
type input "[PERSON_NAME] 30 Août 2025"
type input "Dim 31 Août 2025"
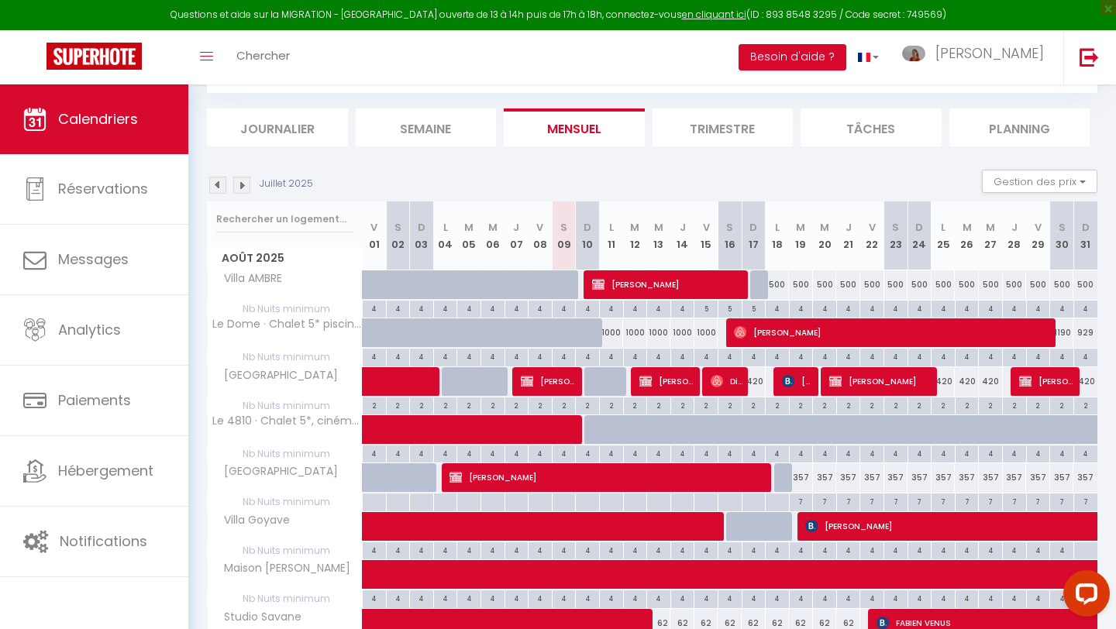
scroll to position [0, 0]
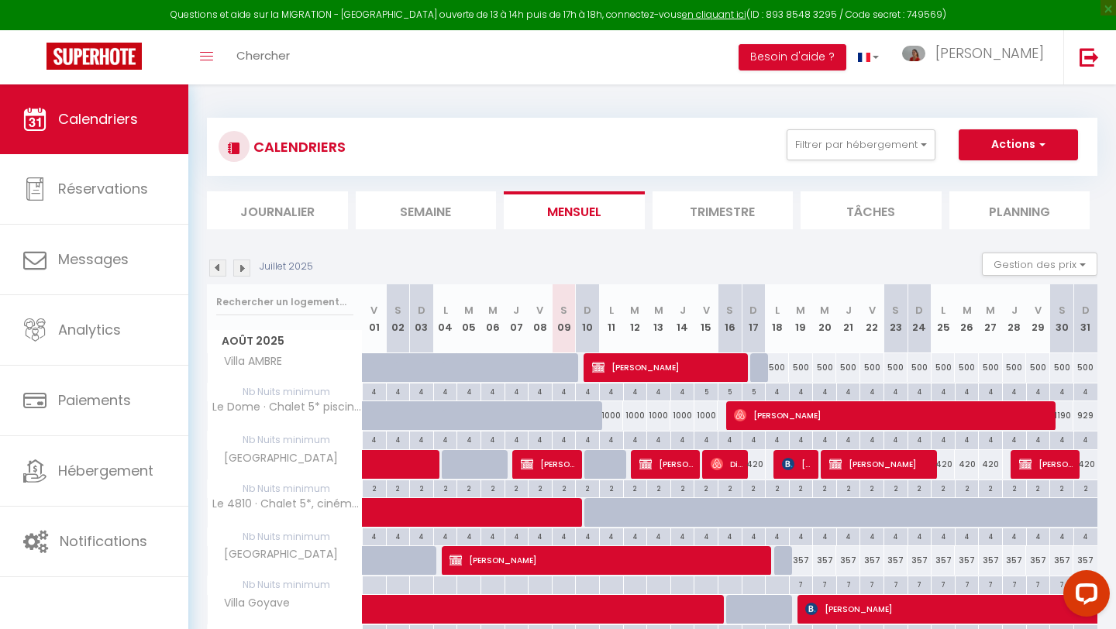
click at [238, 270] on img at bounding box center [241, 268] width 17 height 17
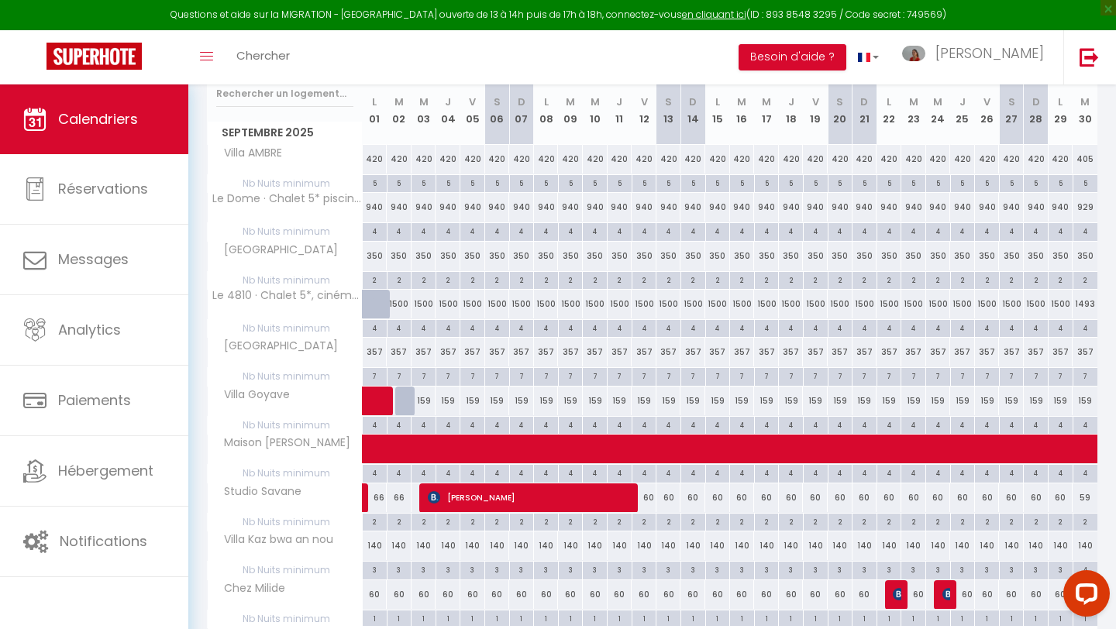
scroll to position [309, 0]
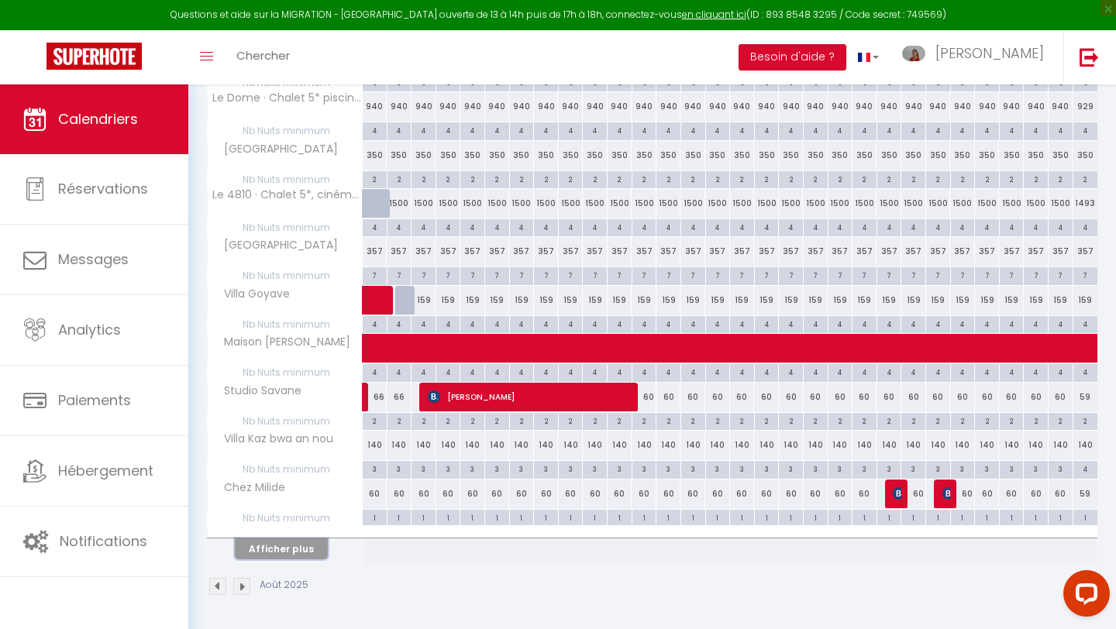
click at [273, 552] on button "Afficher plus" at bounding box center [281, 549] width 93 height 21
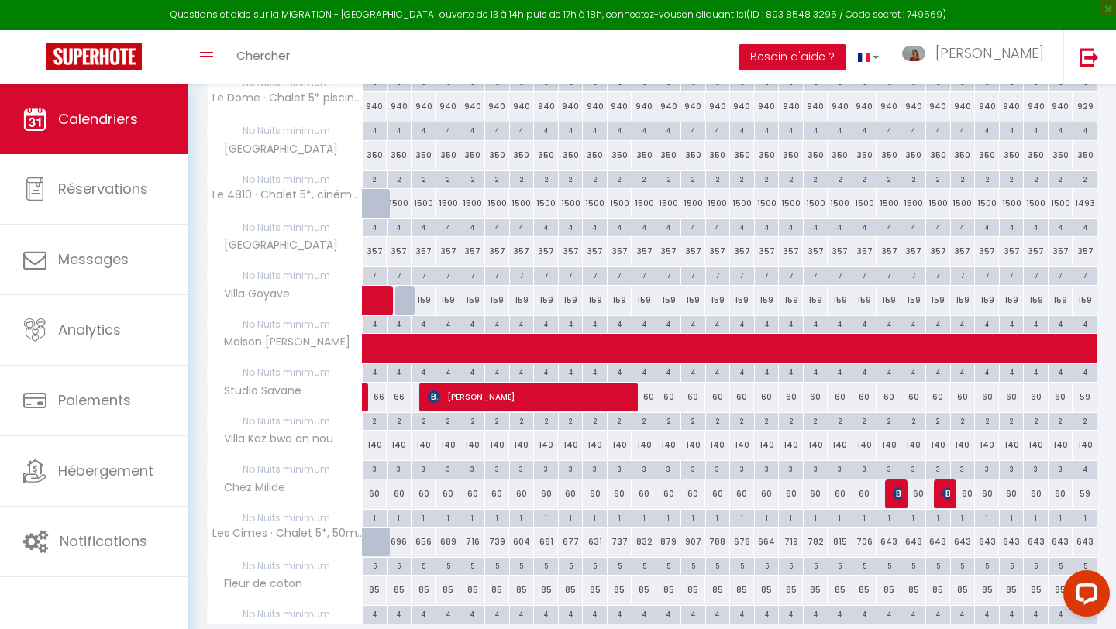
scroll to position [368, 0]
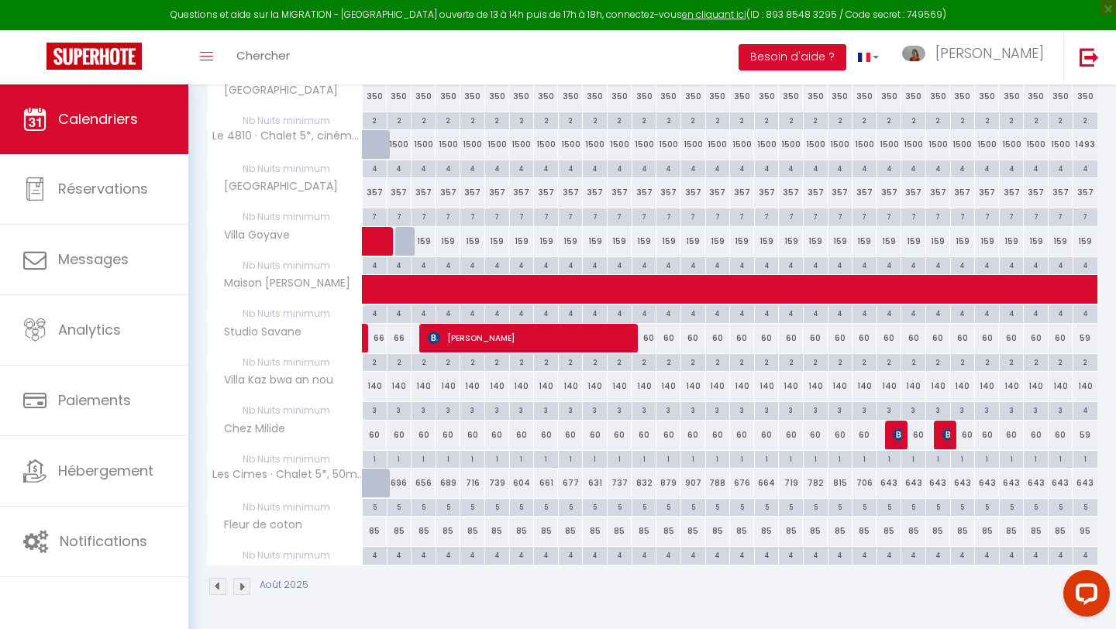
click at [215, 586] on img at bounding box center [217, 586] width 17 height 17
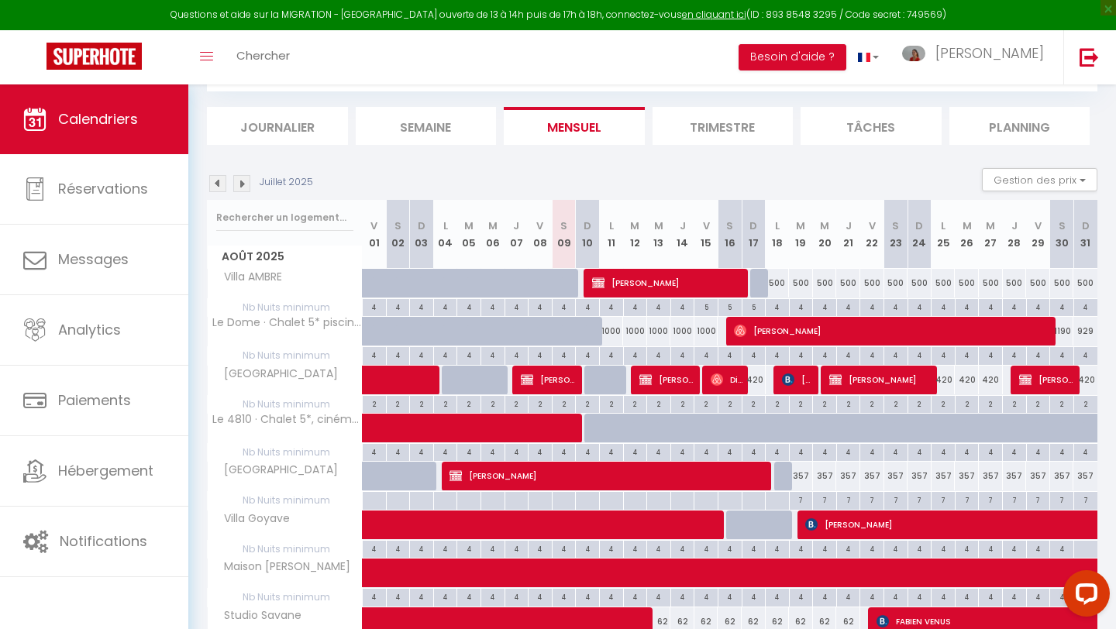
scroll to position [309, 0]
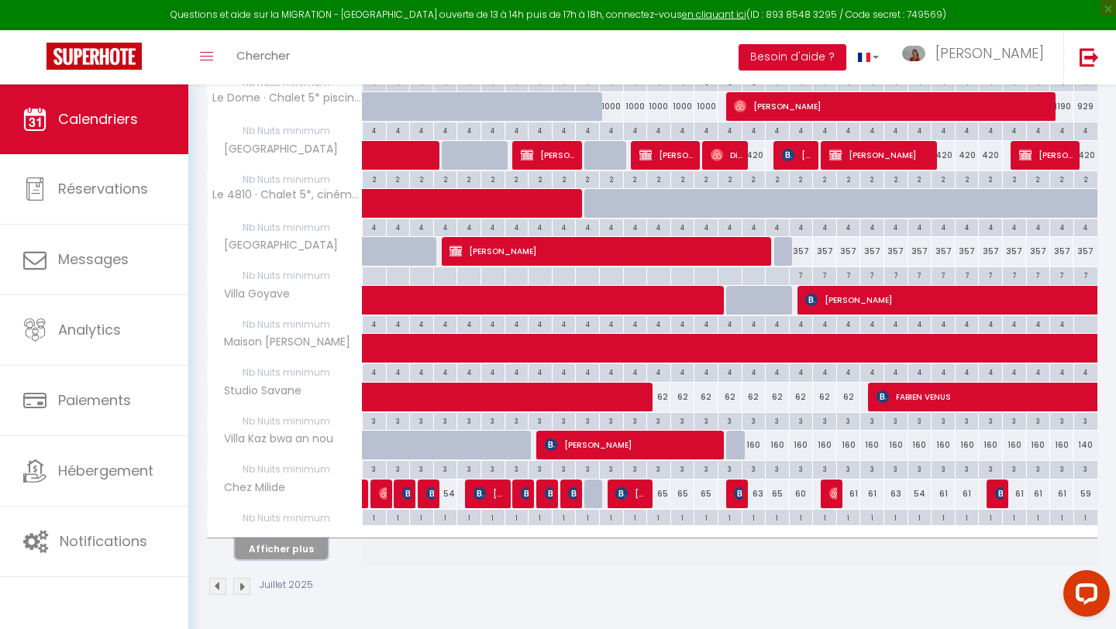
click at [265, 547] on button "Afficher plus" at bounding box center [281, 549] width 93 height 21
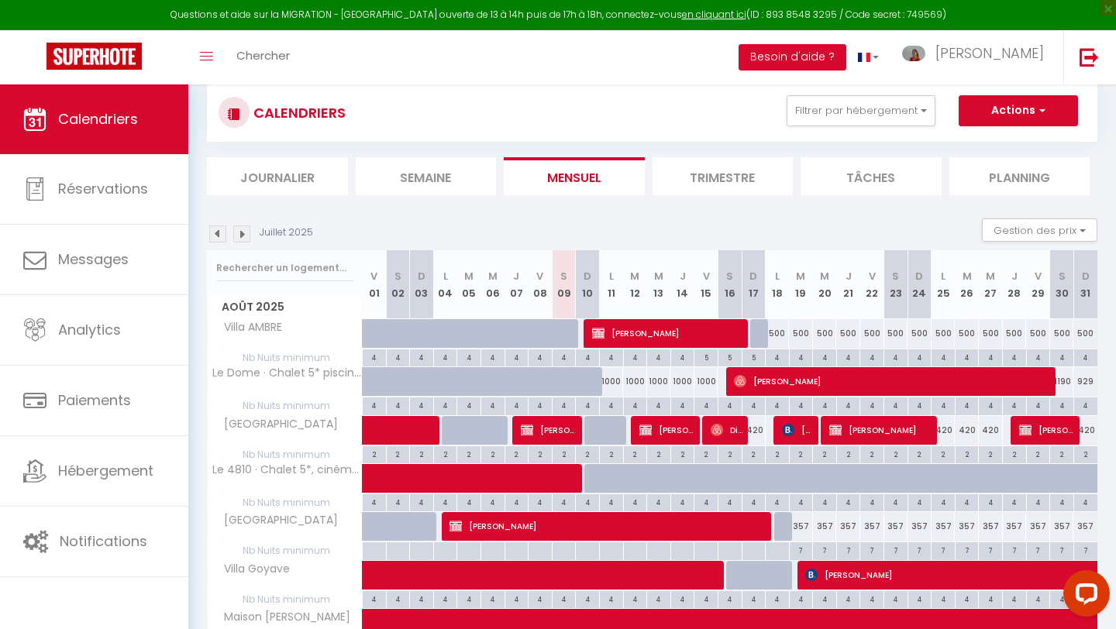
scroll to position [33, 0]
